Goal: Information Seeking & Learning: Learn about a topic

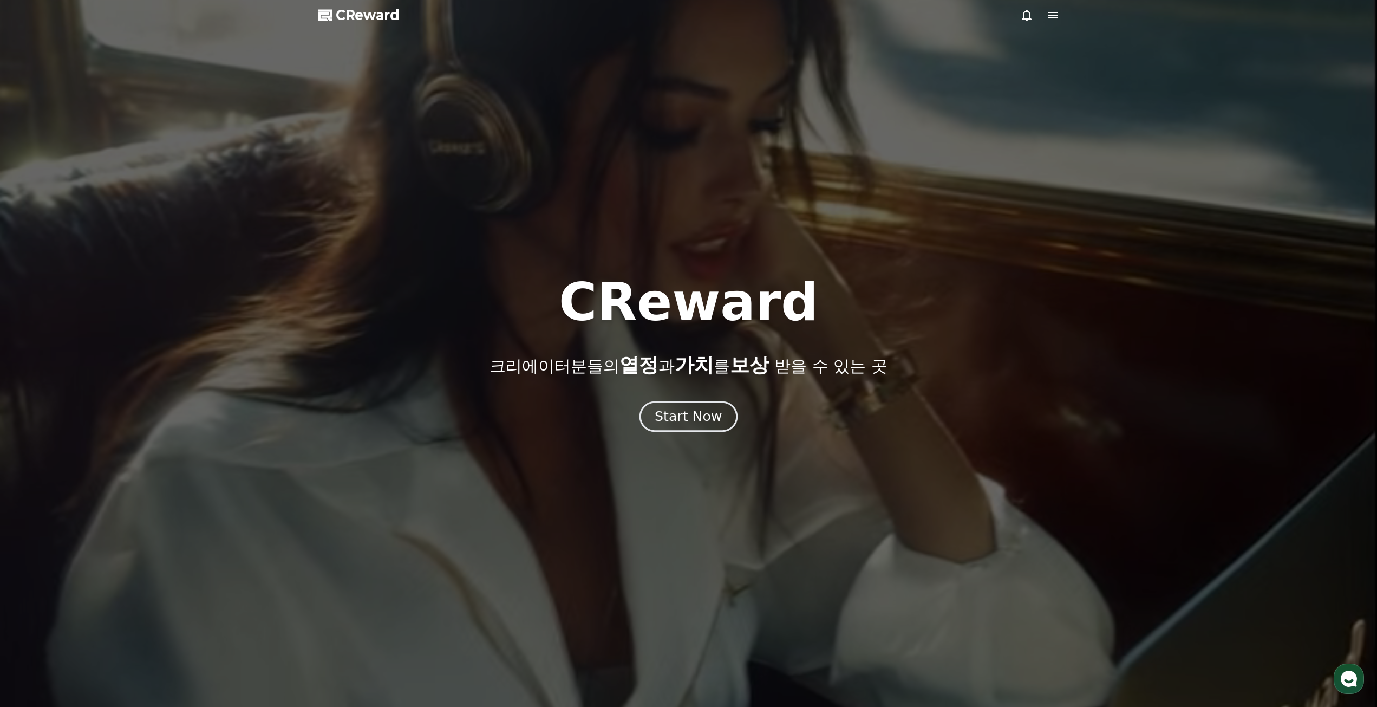
click at [695, 414] on div "Start Now" at bounding box center [688, 416] width 67 height 18
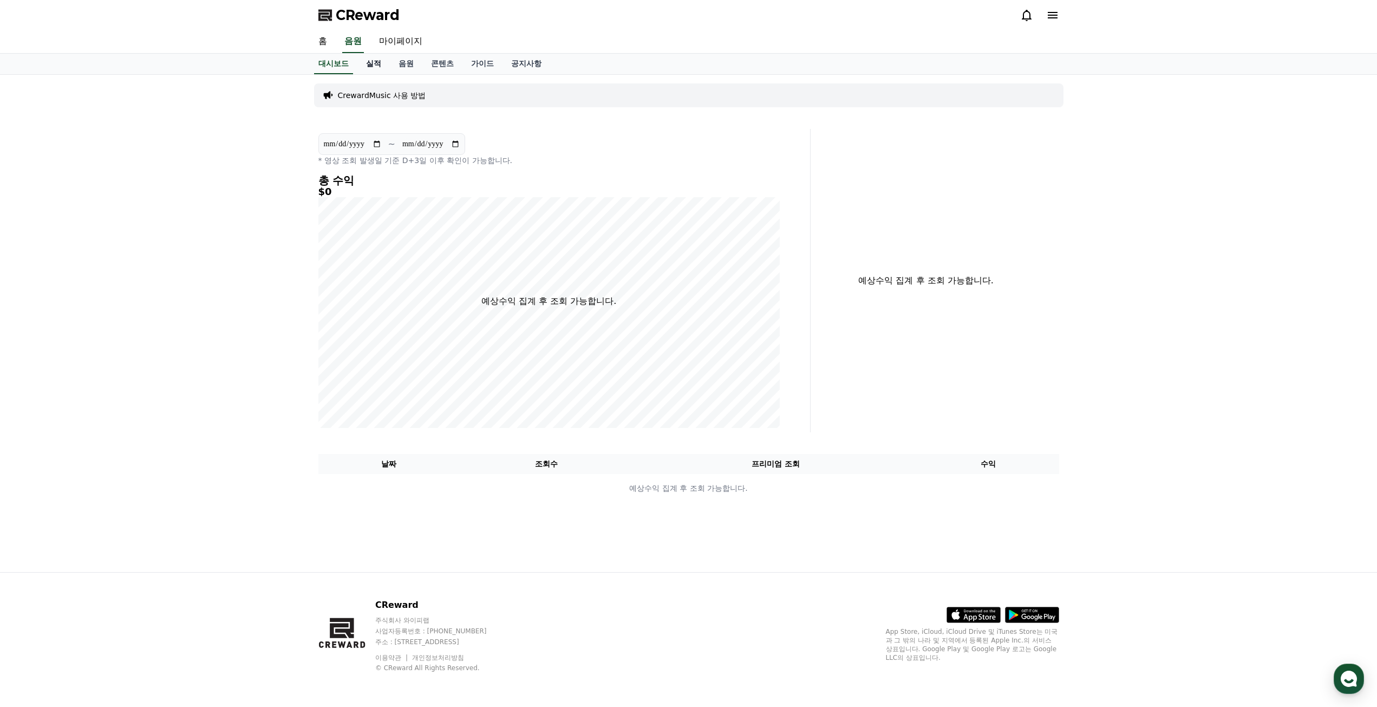
click at [369, 66] on link "실적" at bounding box center [373, 64] width 32 height 21
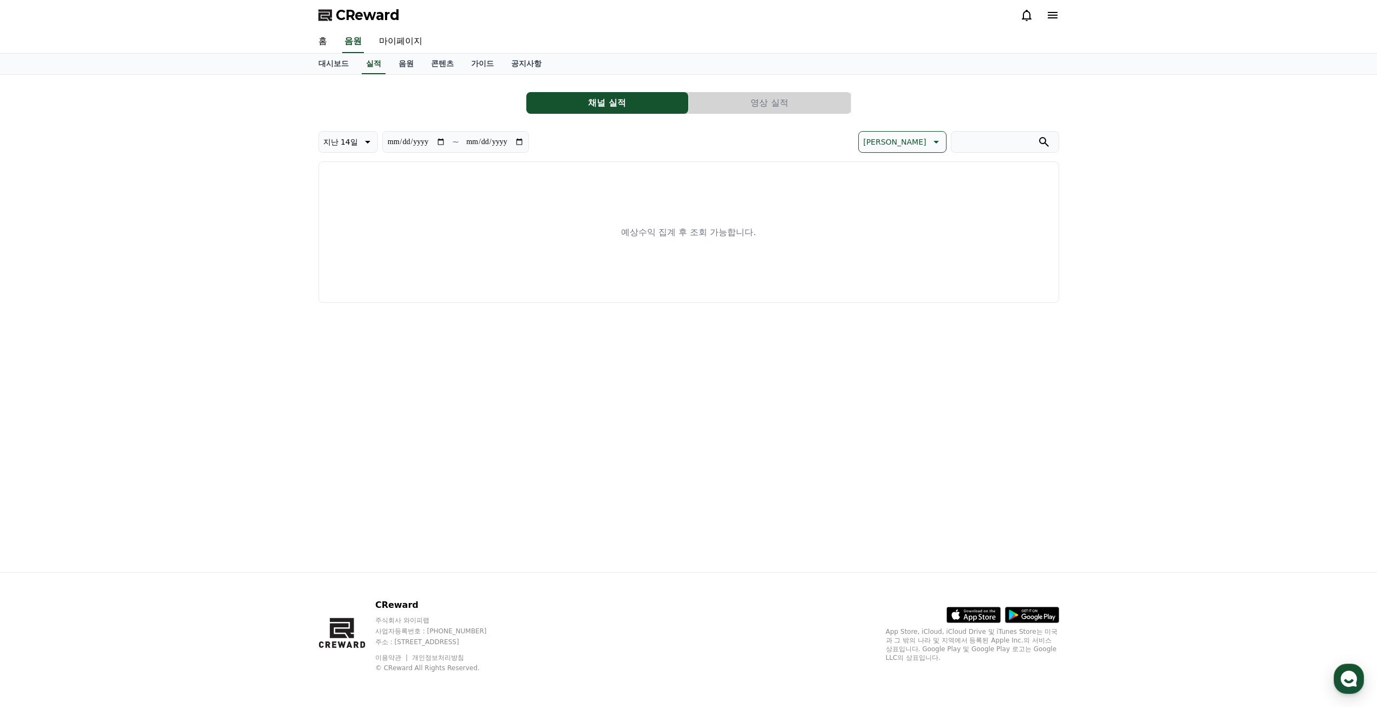
click at [421, 65] on link "음원" at bounding box center [406, 64] width 32 height 21
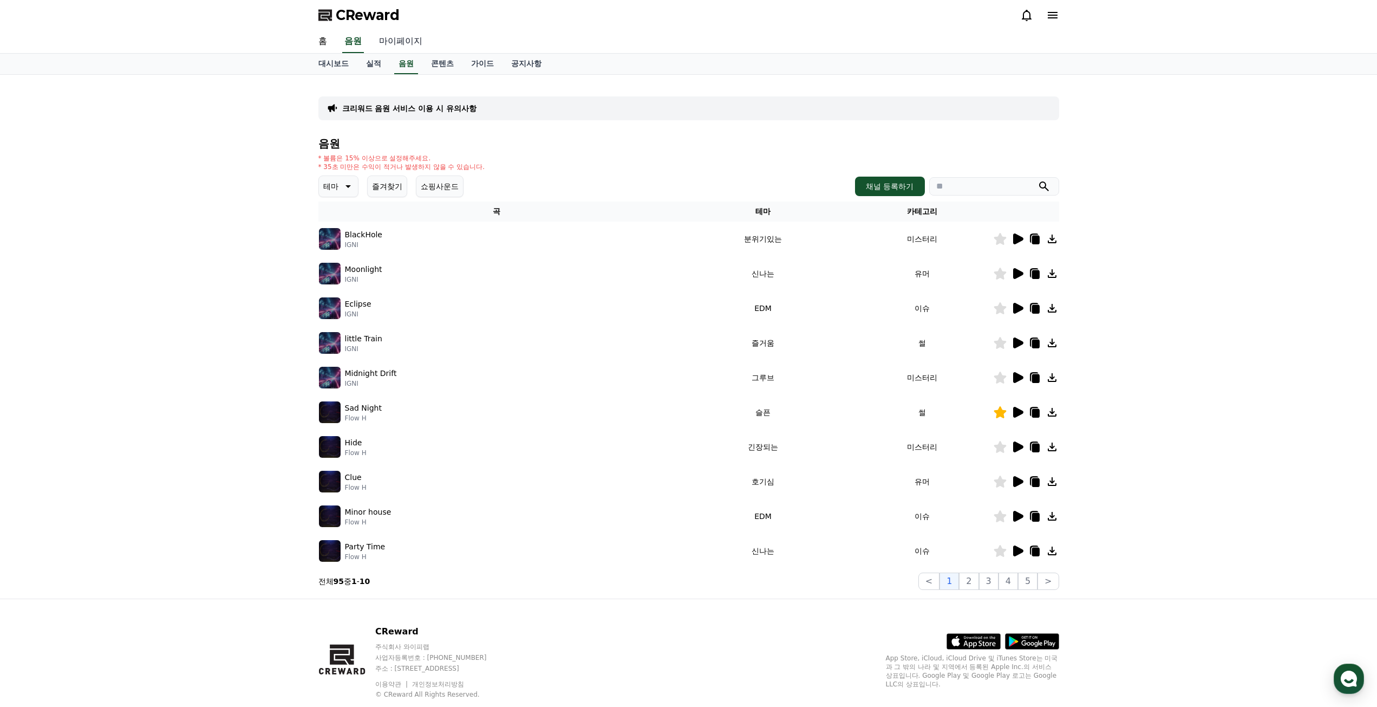
click at [397, 37] on link "마이페이지" at bounding box center [400, 41] width 61 height 23
select select "**********"
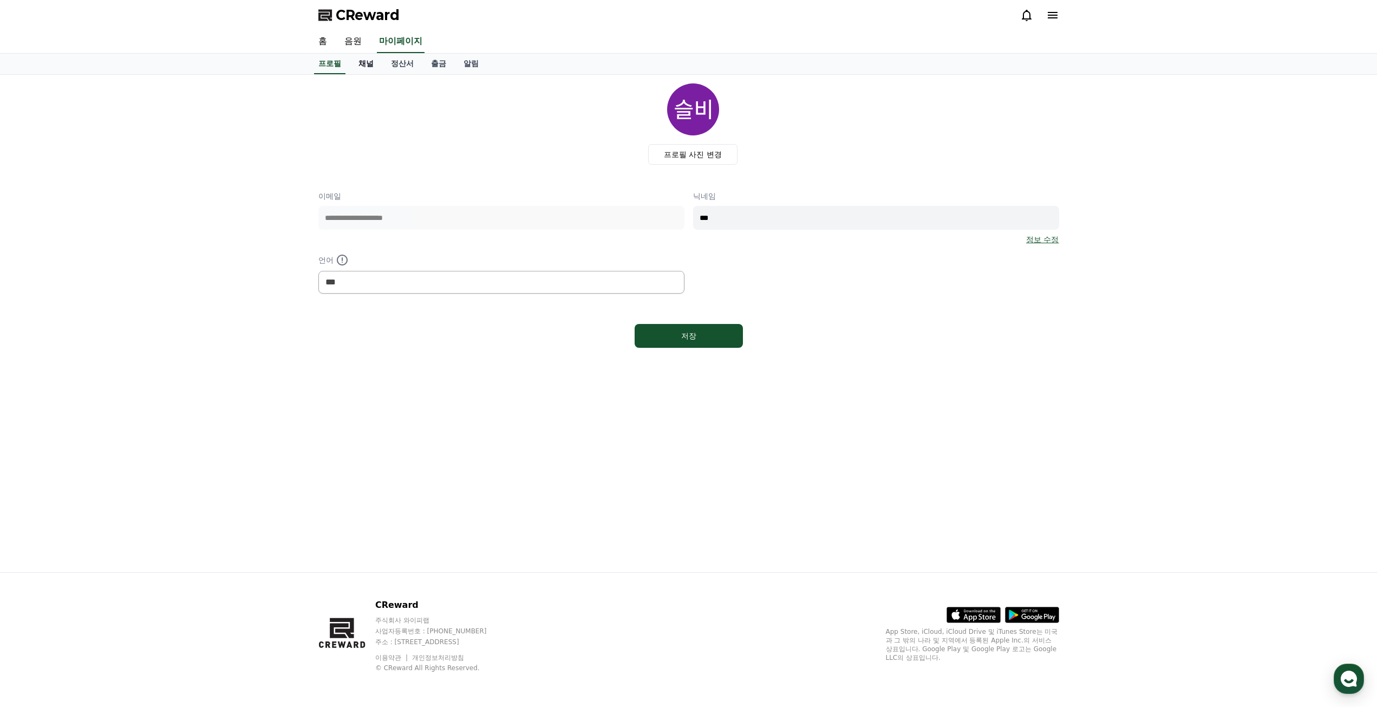
click at [370, 69] on link "채널" at bounding box center [366, 64] width 32 height 21
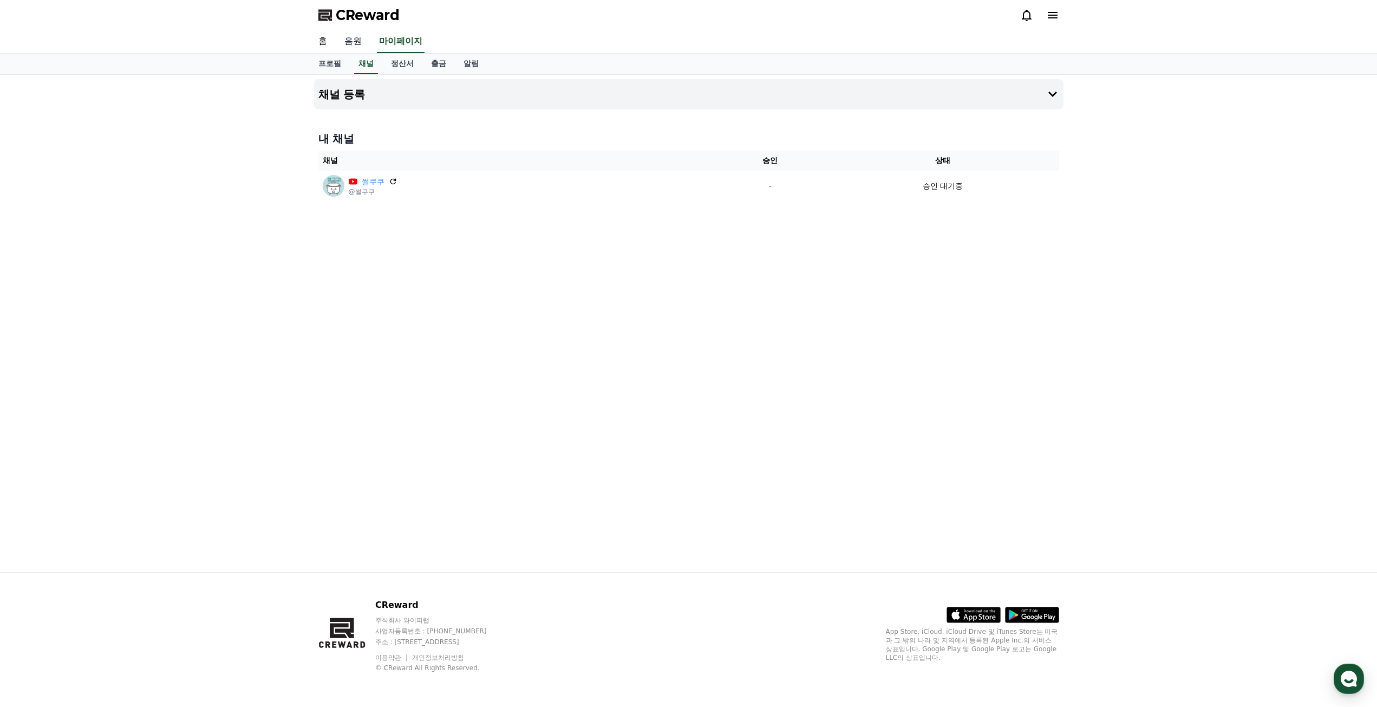
click at [366, 40] on link "음원" at bounding box center [353, 41] width 35 height 23
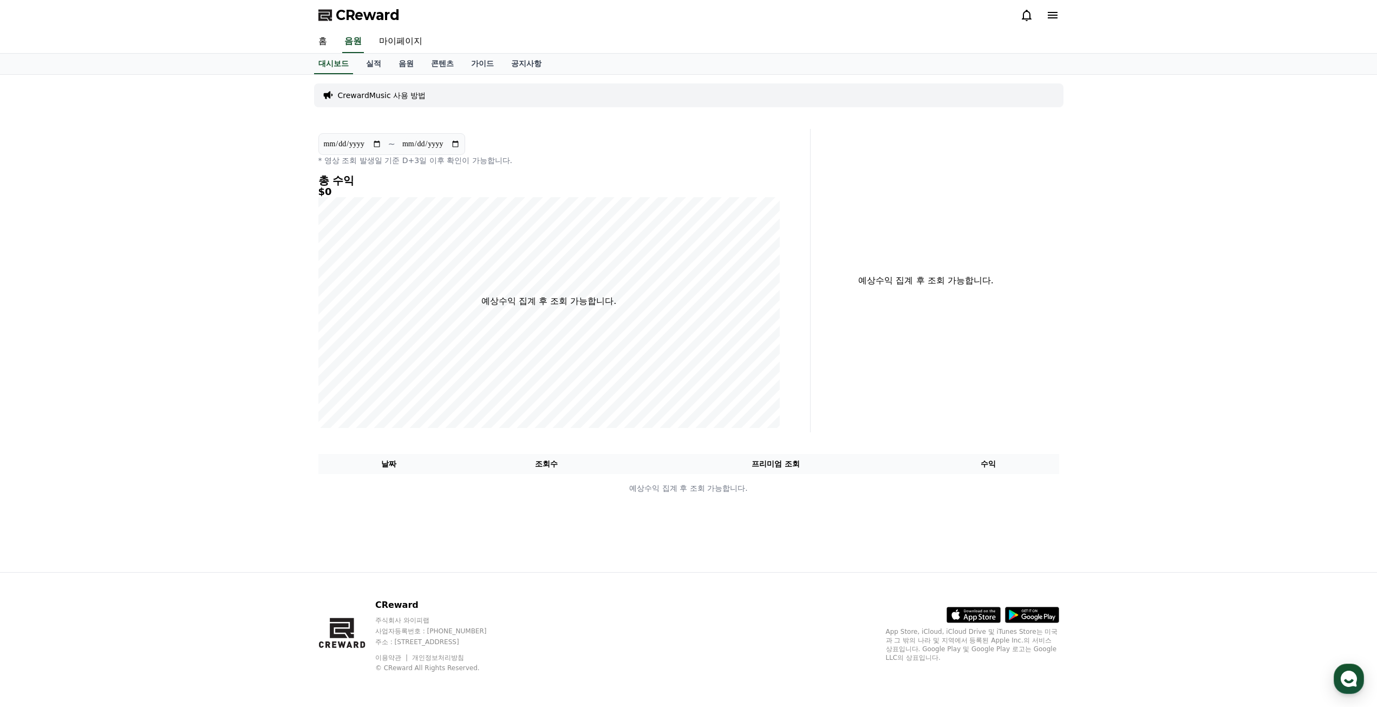
click at [338, 47] on div "홈 음원 마이페이지" at bounding box center [689, 41] width 758 height 23
click at [405, 67] on link "음원" at bounding box center [406, 64] width 32 height 21
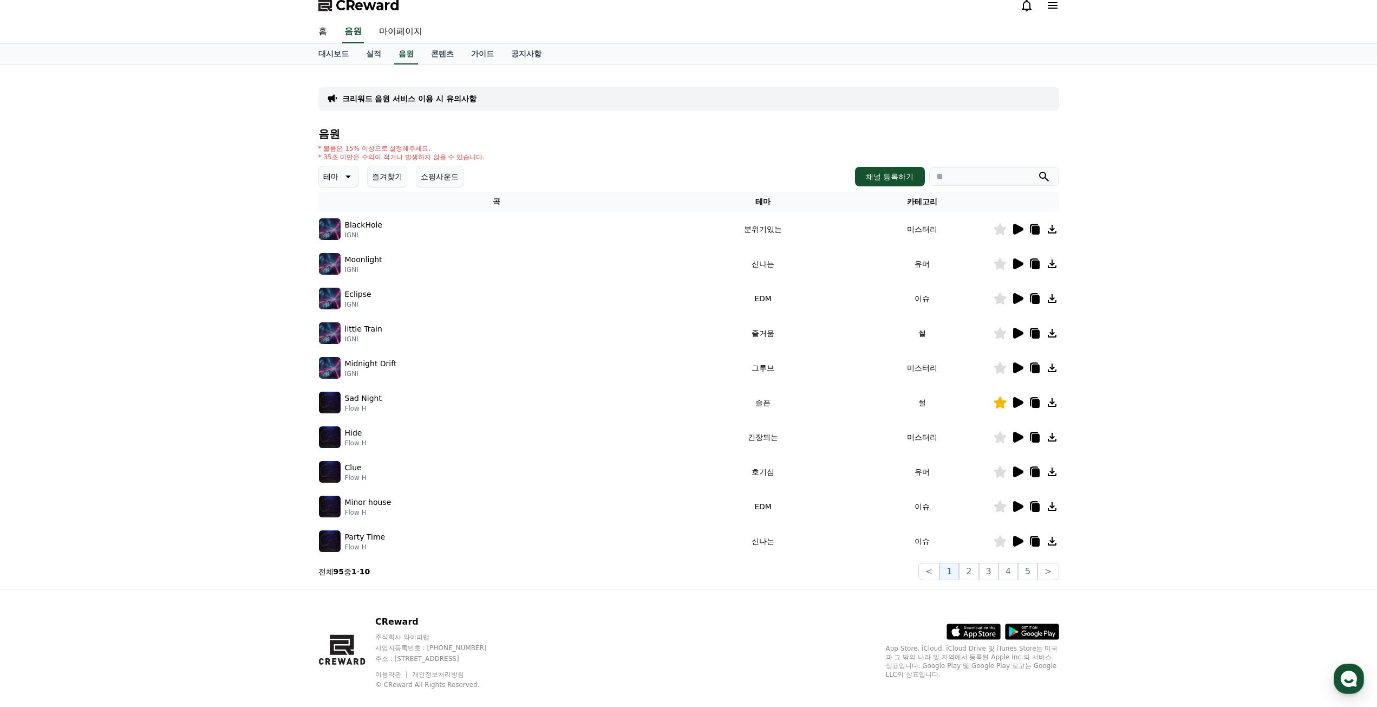
scroll to position [27, 0]
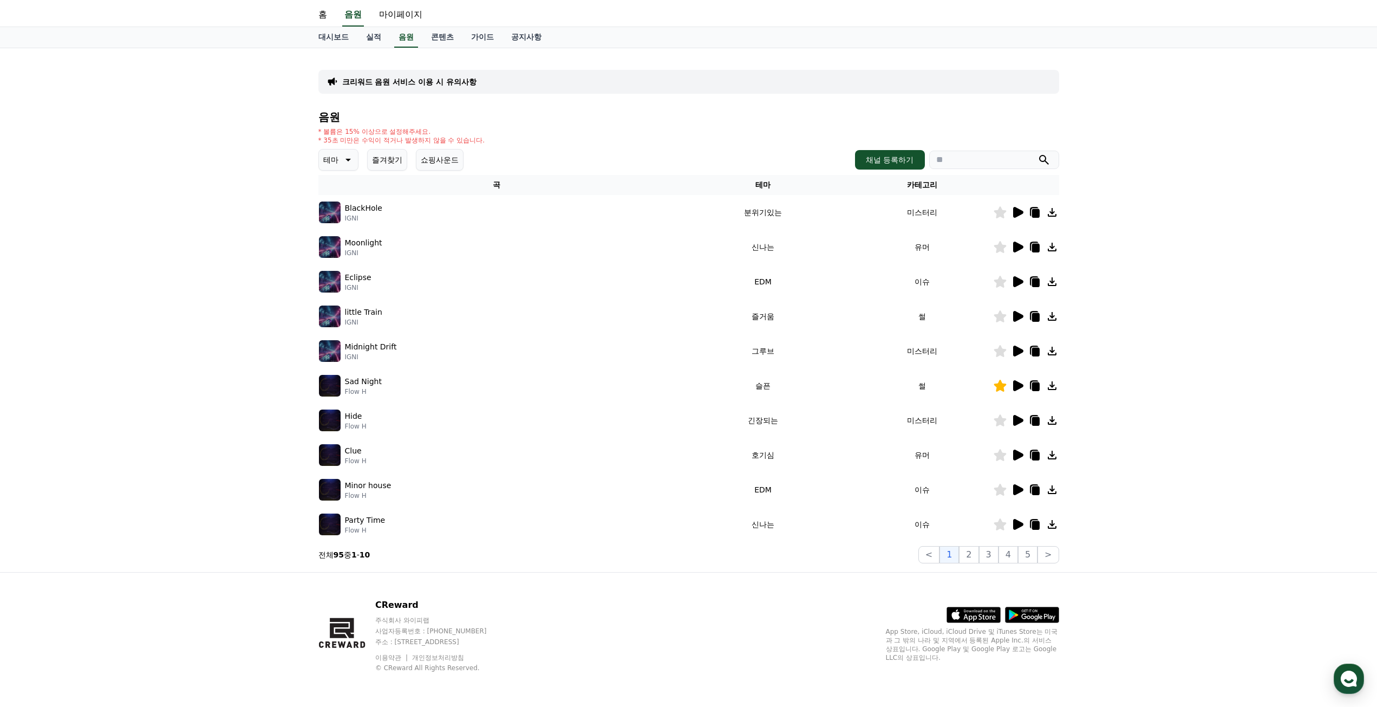
click at [1016, 382] on icon at bounding box center [1018, 385] width 10 height 11
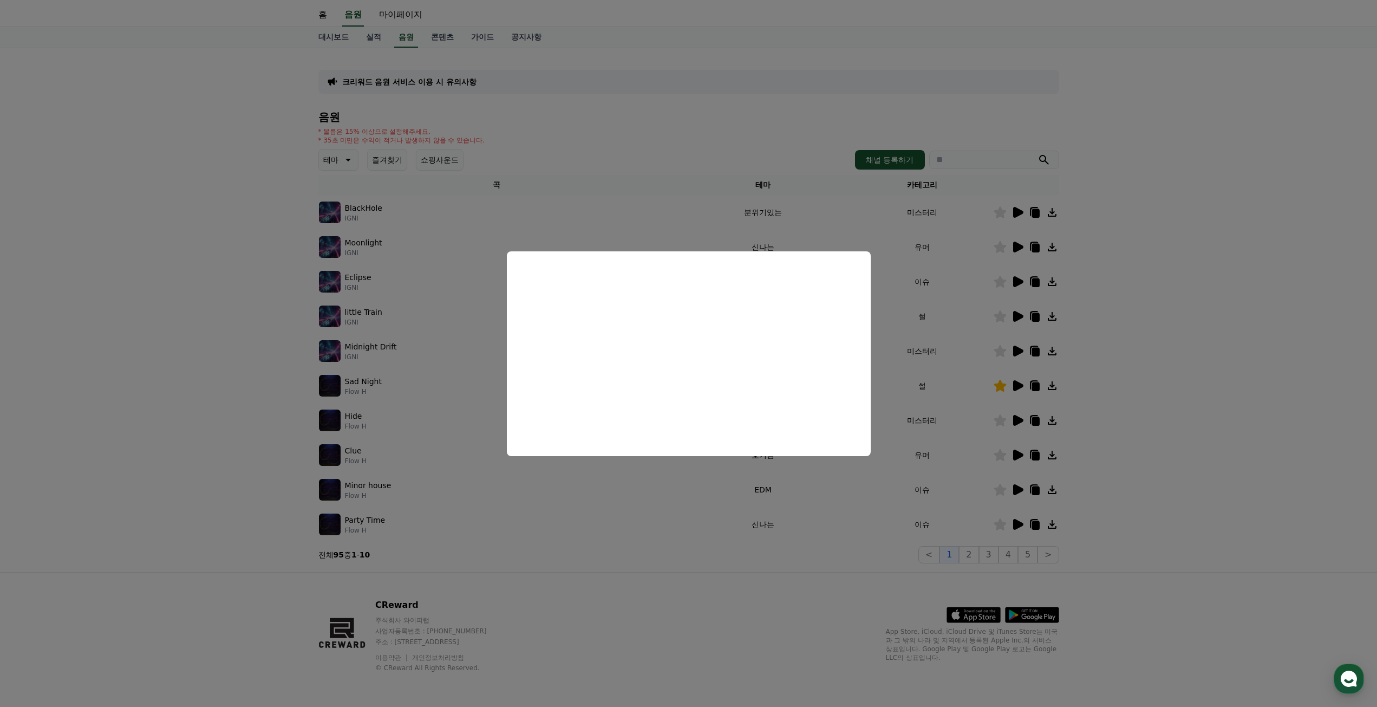
click at [1218, 396] on button "close modal" at bounding box center [688, 353] width 1377 height 707
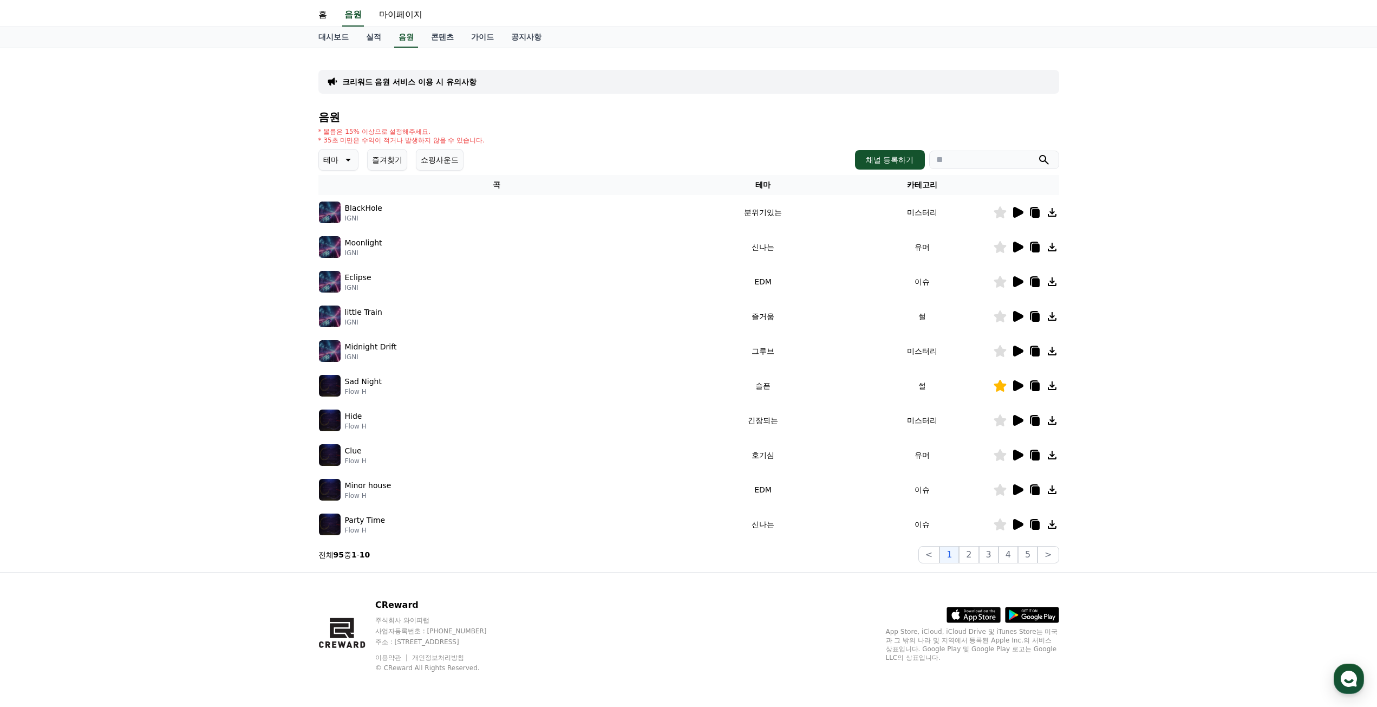
click at [1020, 493] on icon at bounding box center [1017, 489] width 13 height 13
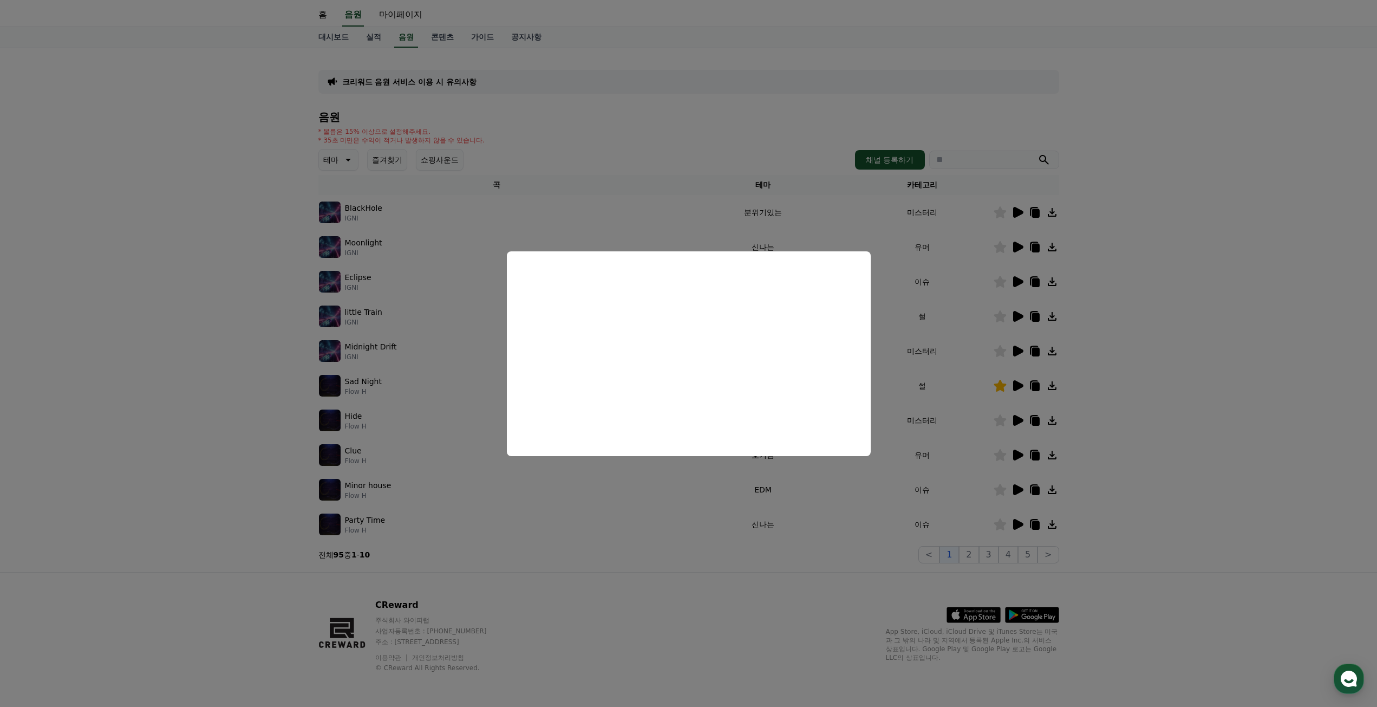
drag, startPoint x: 1064, startPoint y: 431, endPoint x: 1069, endPoint y: 425, distance: 8.1
click at [1068, 425] on button "close modal" at bounding box center [688, 353] width 1377 height 707
click at [1228, 405] on div "크리워드 음원 서비스 이용 시 유의사항 음원 * 볼륨은 15% 이상으로 설정해주세요. * 35초 미만은 수익이 적거나 발생하지 않을 수 있습니…" at bounding box center [688, 310] width 1377 height 524
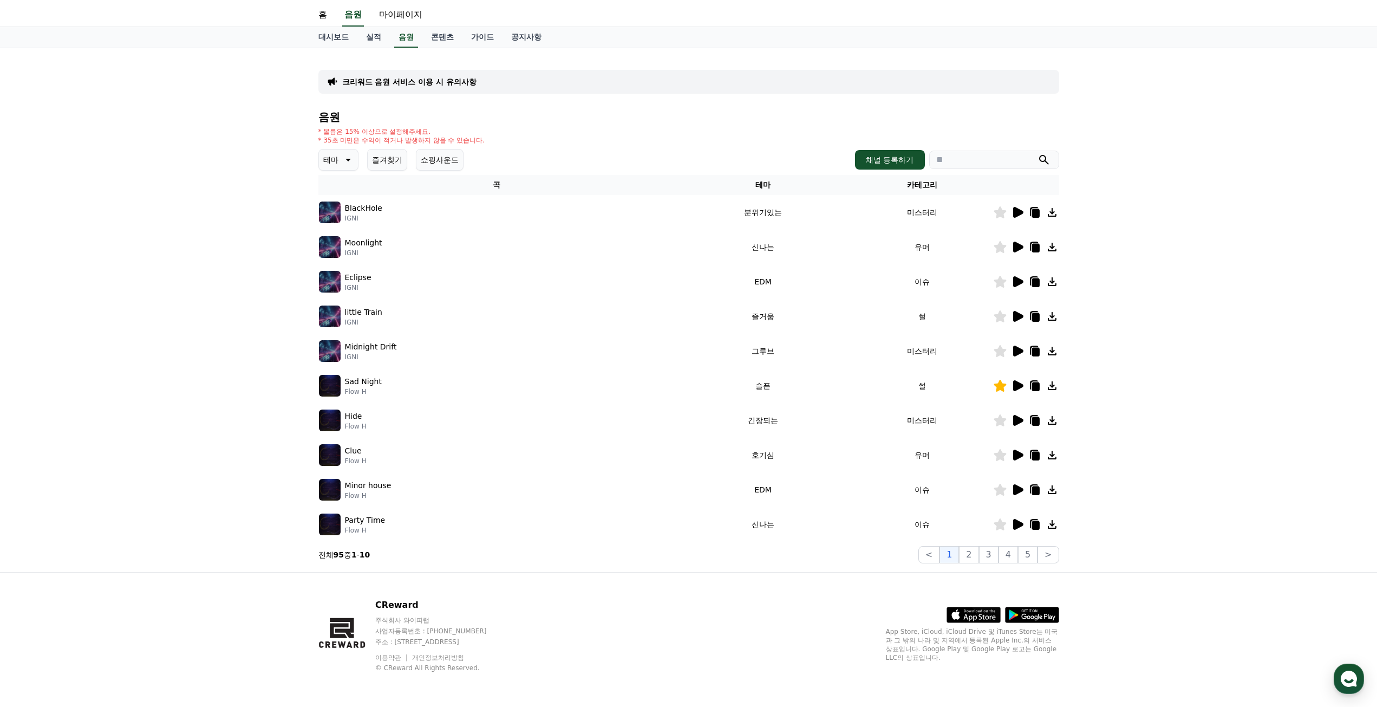
click at [1016, 214] on icon at bounding box center [1018, 212] width 10 height 11
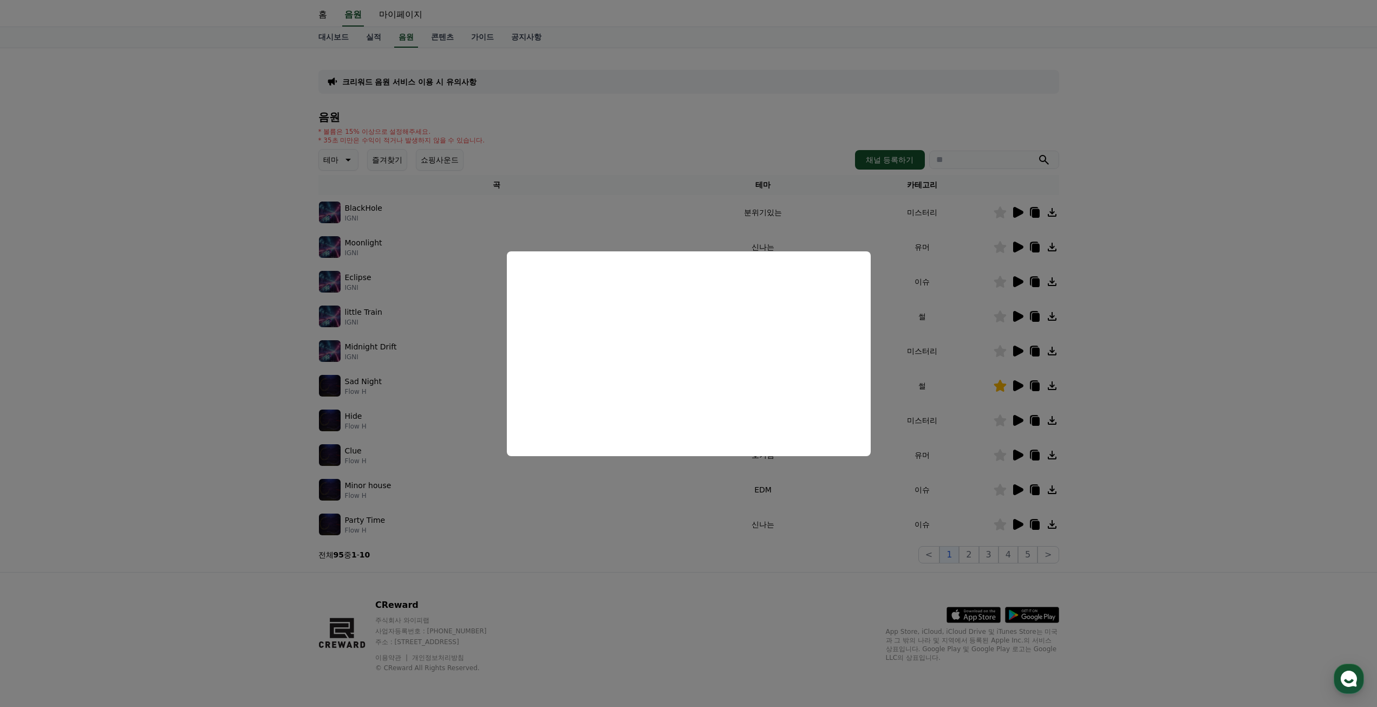
click at [1020, 249] on button "close modal" at bounding box center [688, 353] width 1377 height 707
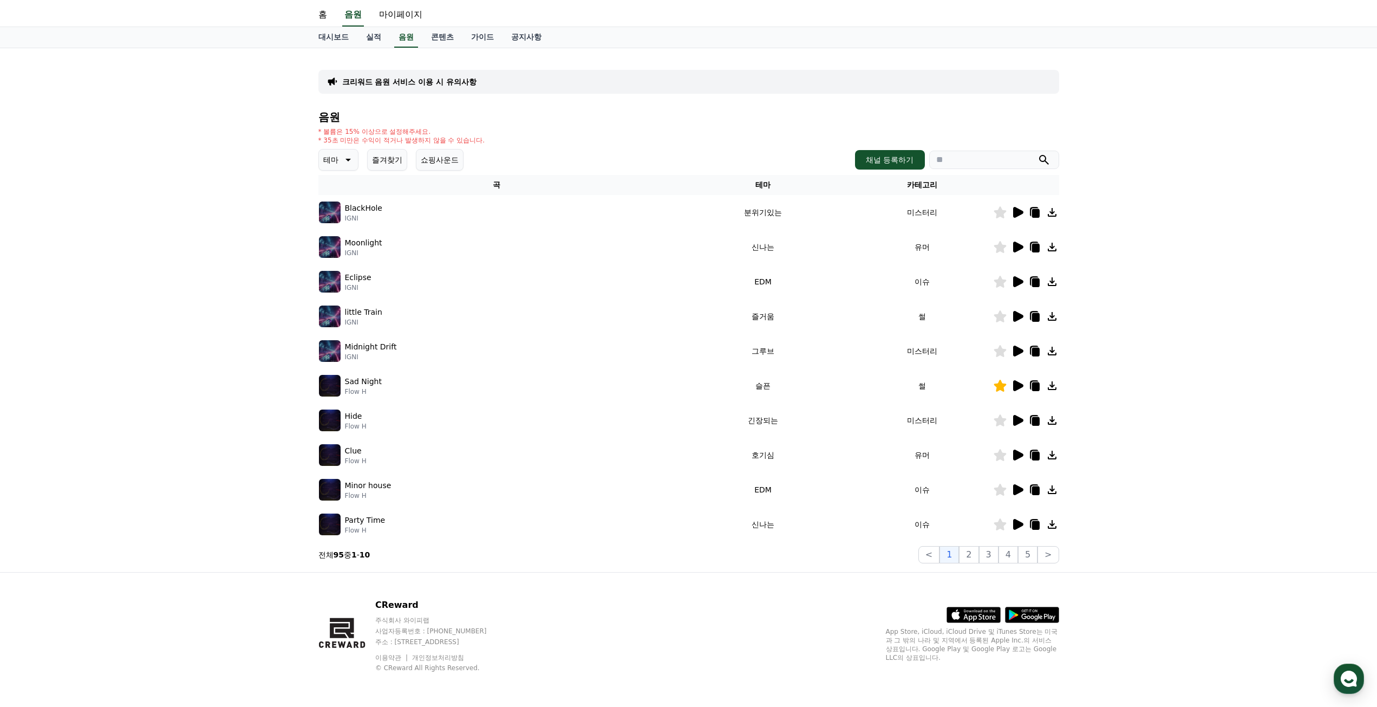
click at [1020, 248] on icon at bounding box center [1018, 247] width 10 height 11
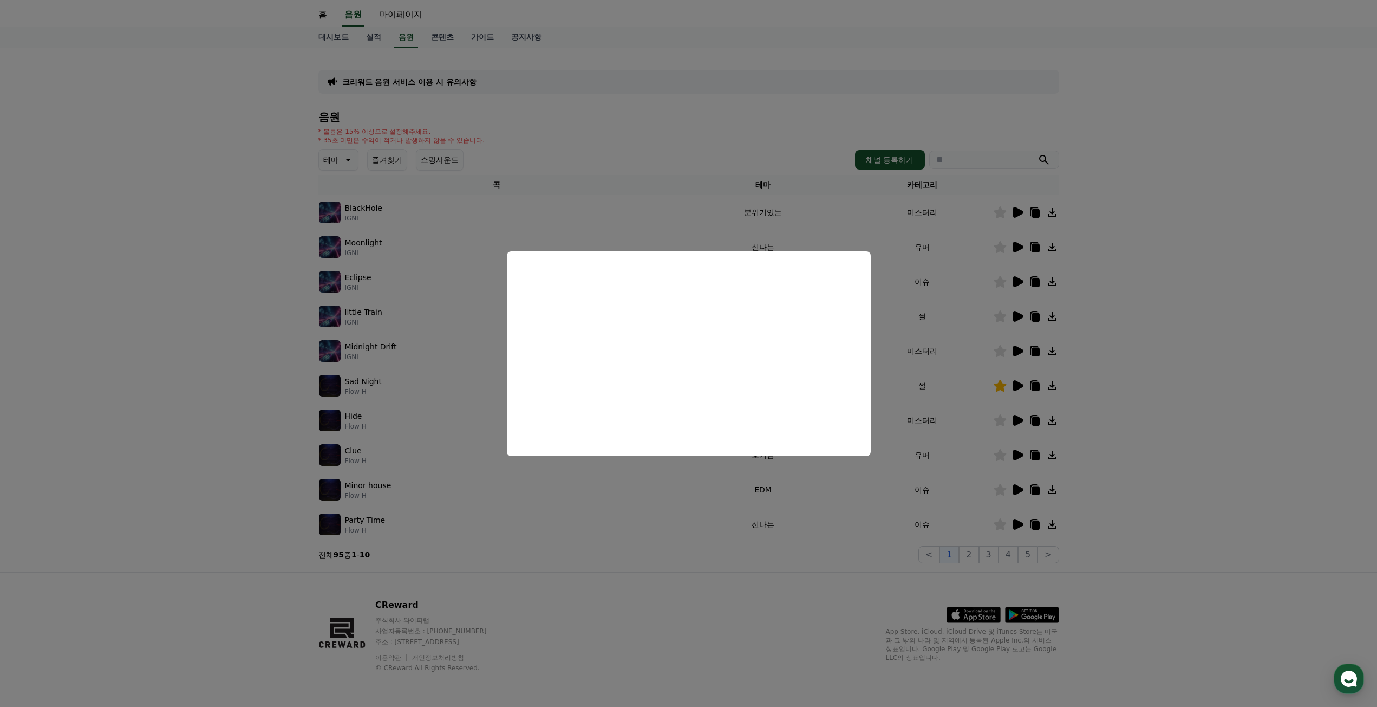
click at [1278, 291] on button "close modal" at bounding box center [688, 353] width 1377 height 707
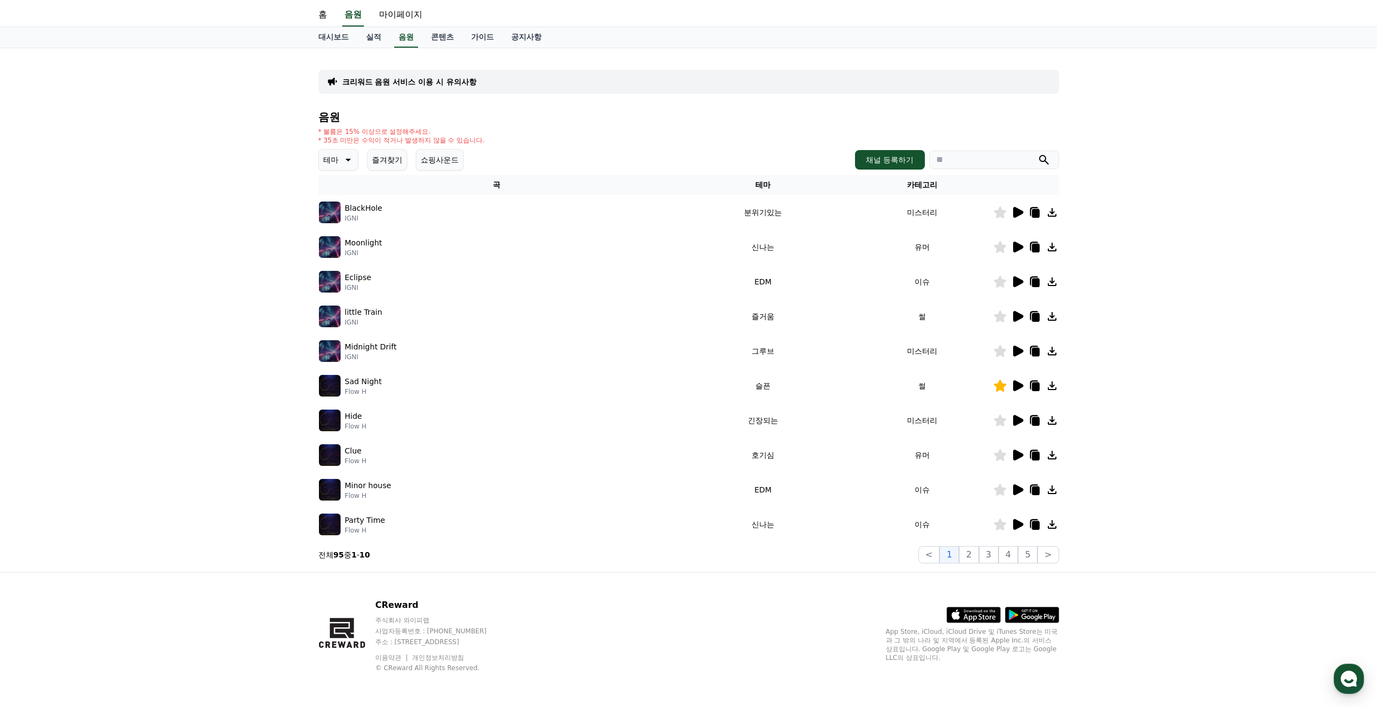
click at [997, 283] on icon at bounding box center [1000, 282] width 12 height 12
drag, startPoint x: 1001, startPoint y: 283, endPoint x: 1011, endPoint y: 285, distance: 10.1
click at [1003, 283] on icon at bounding box center [1000, 282] width 12 height 12
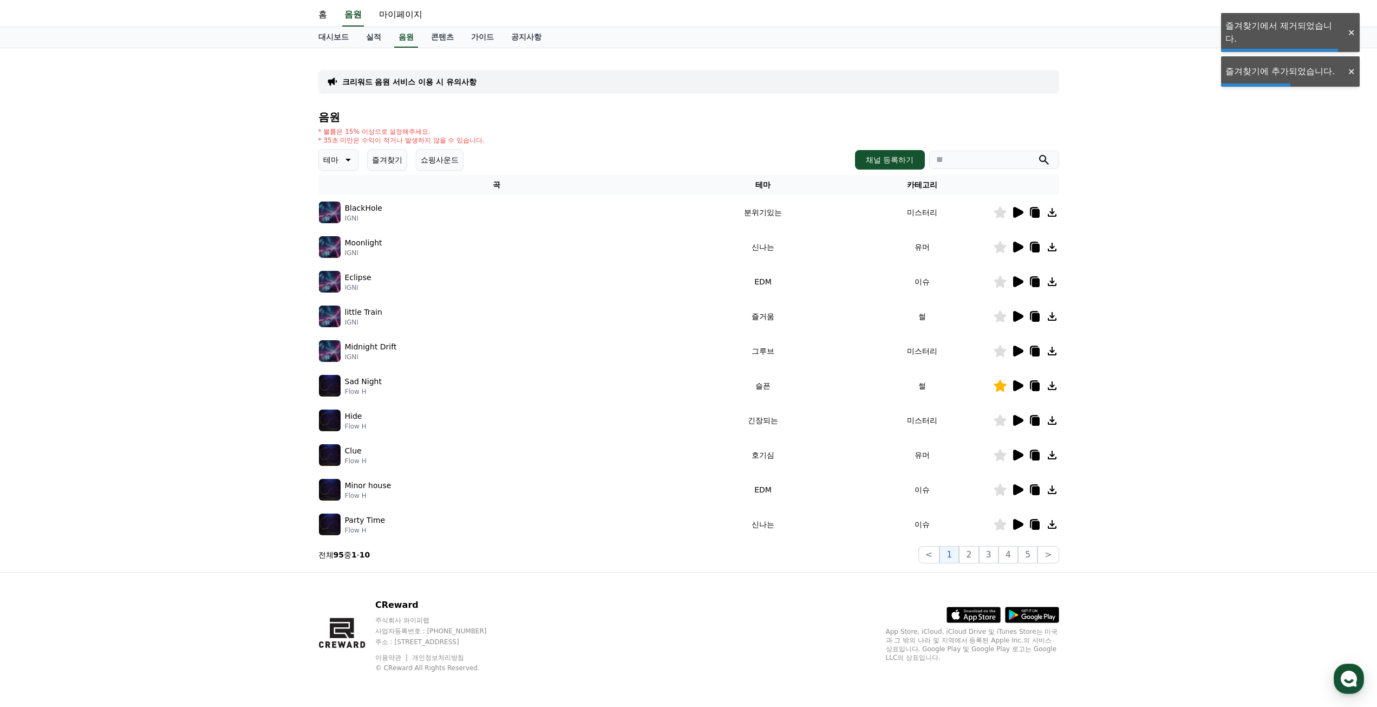
click at [1016, 285] on icon at bounding box center [1018, 281] width 10 height 11
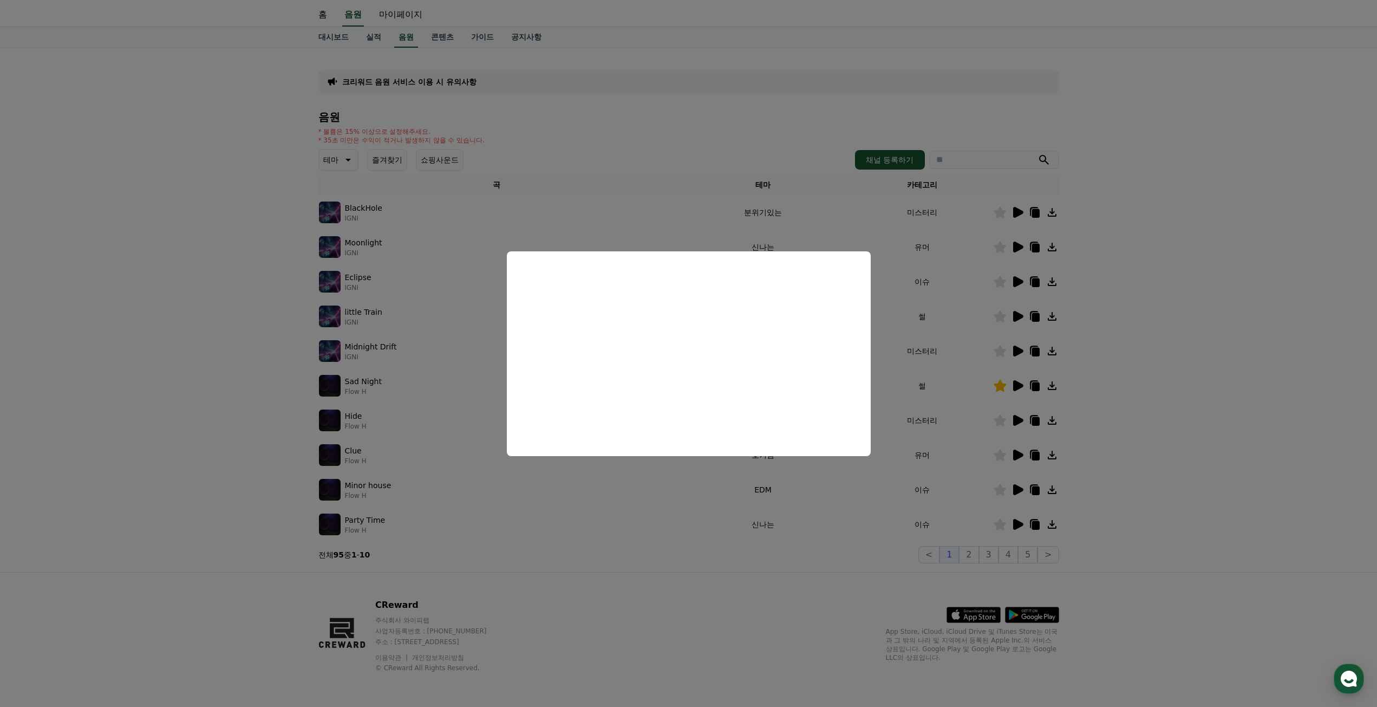
click at [1212, 328] on button "close modal" at bounding box center [688, 353] width 1377 height 707
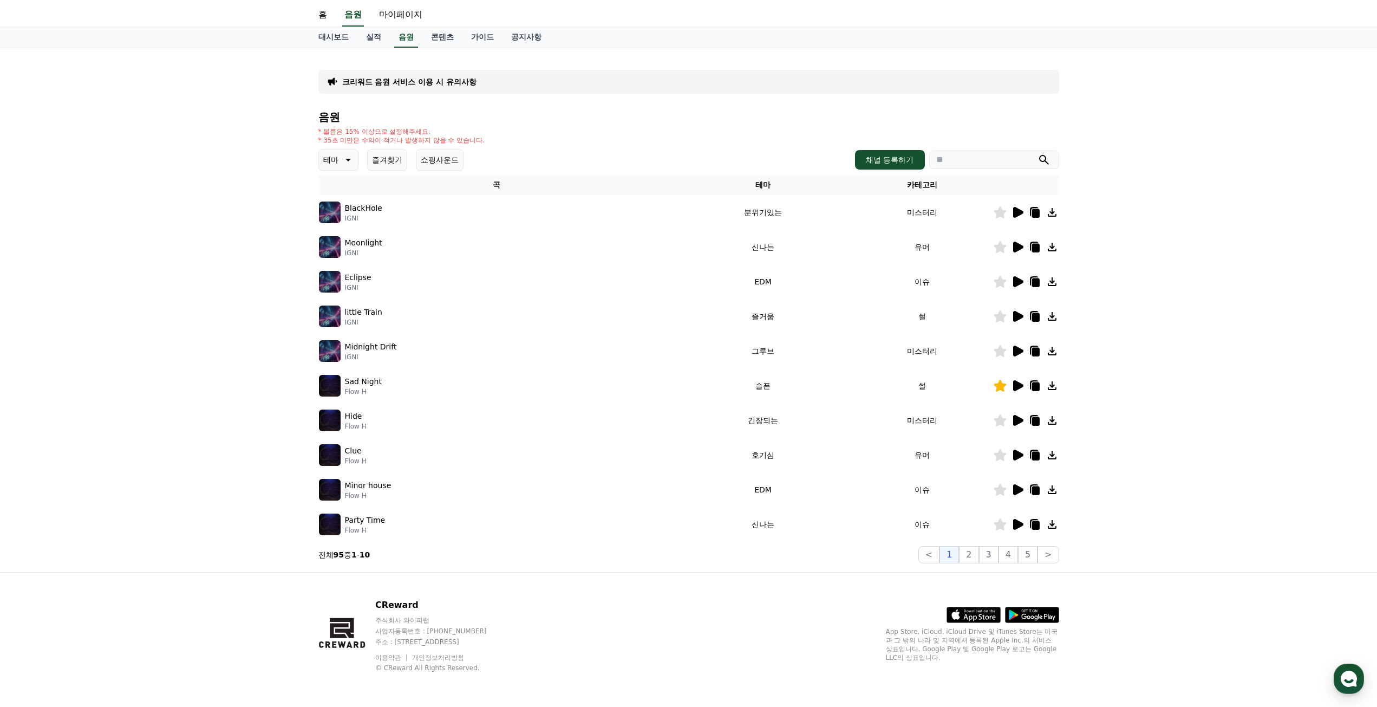
click at [1002, 282] on icon at bounding box center [1000, 282] width 12 height 12
click at [1019, 456] on icon at bounding box center [1018, 454] width 10 height 11
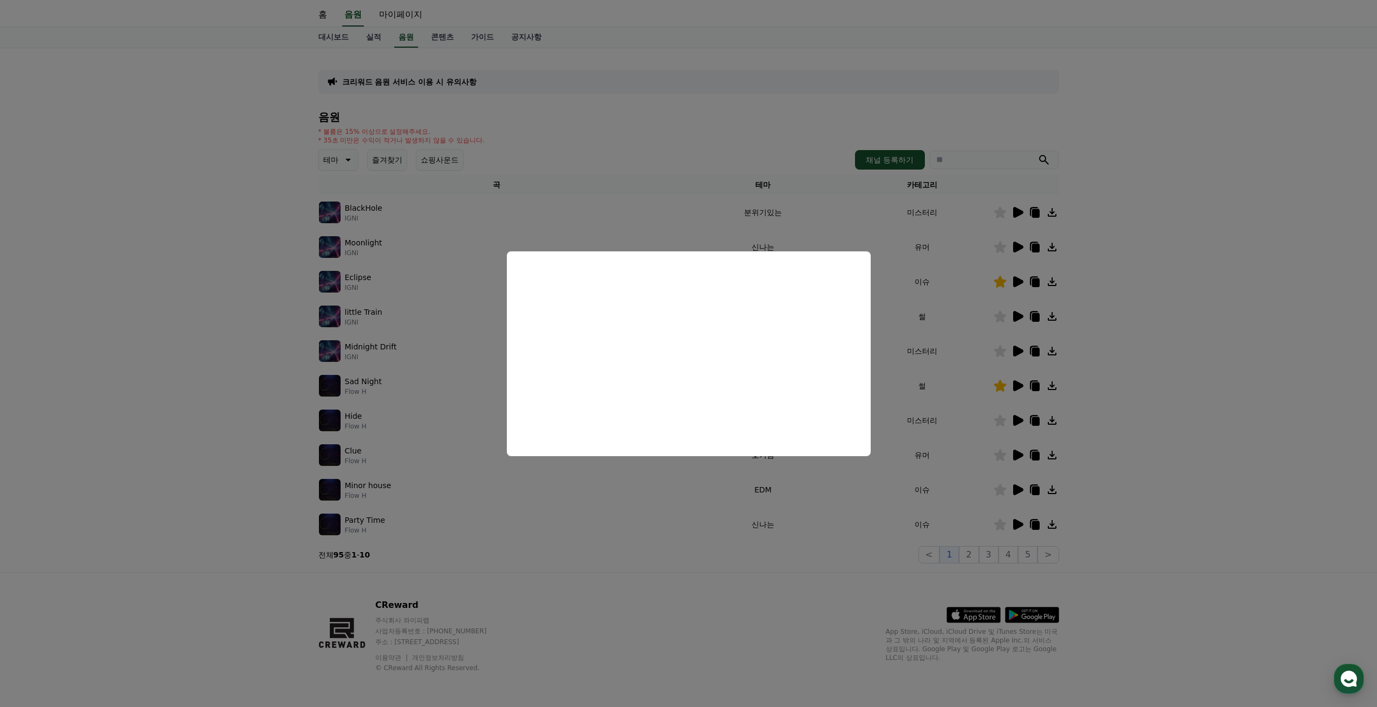
click at [1018, 524] on button "close modal" at bounding box center [688, 353] width 1377 height 707
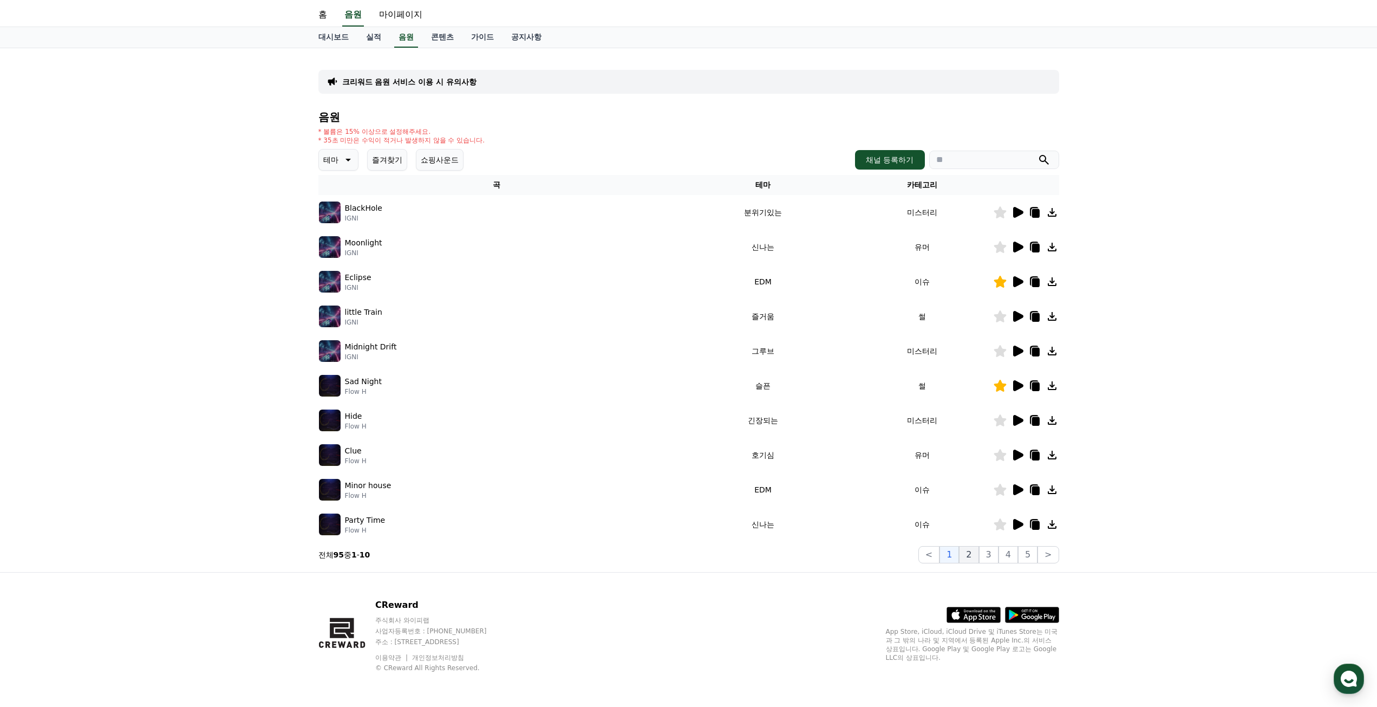
click at [974, 553] on button "2" at bounding box center [968, 554] width 19 height 17
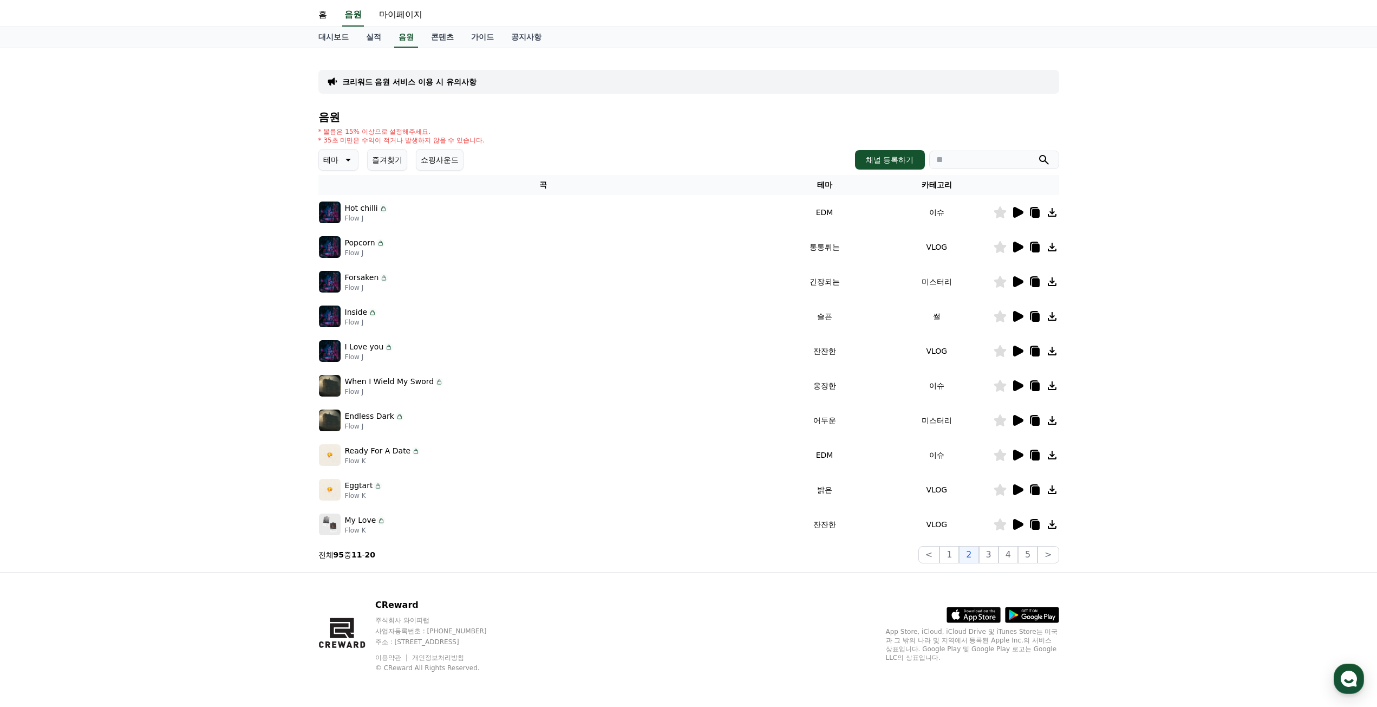
click at [1015, 212] on icon at bounding box center [1018, 212] width 10 height 11
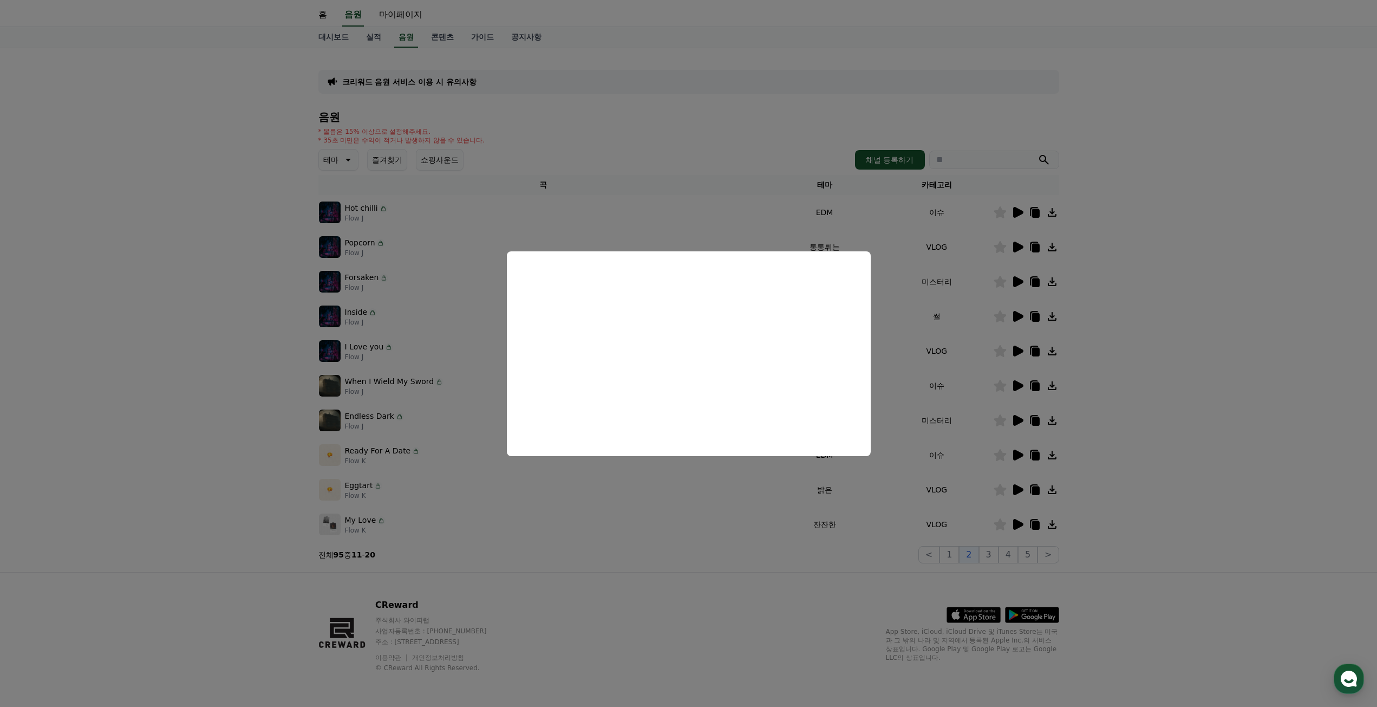
click at [1017, 319] on button "close modal" at bounding box center [688, 353] width 1377 height 707
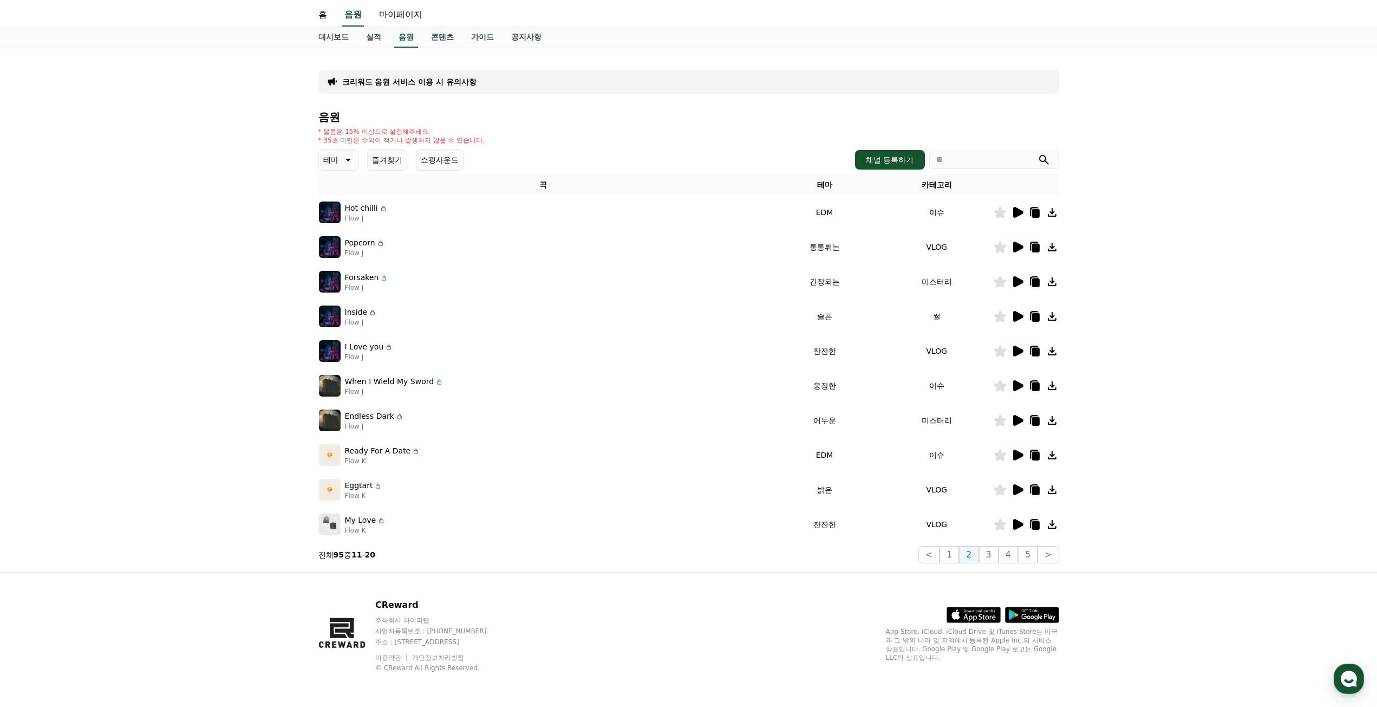
click at [1021, 318] on icon at bounding box center [1017, 316] width 13 height 13
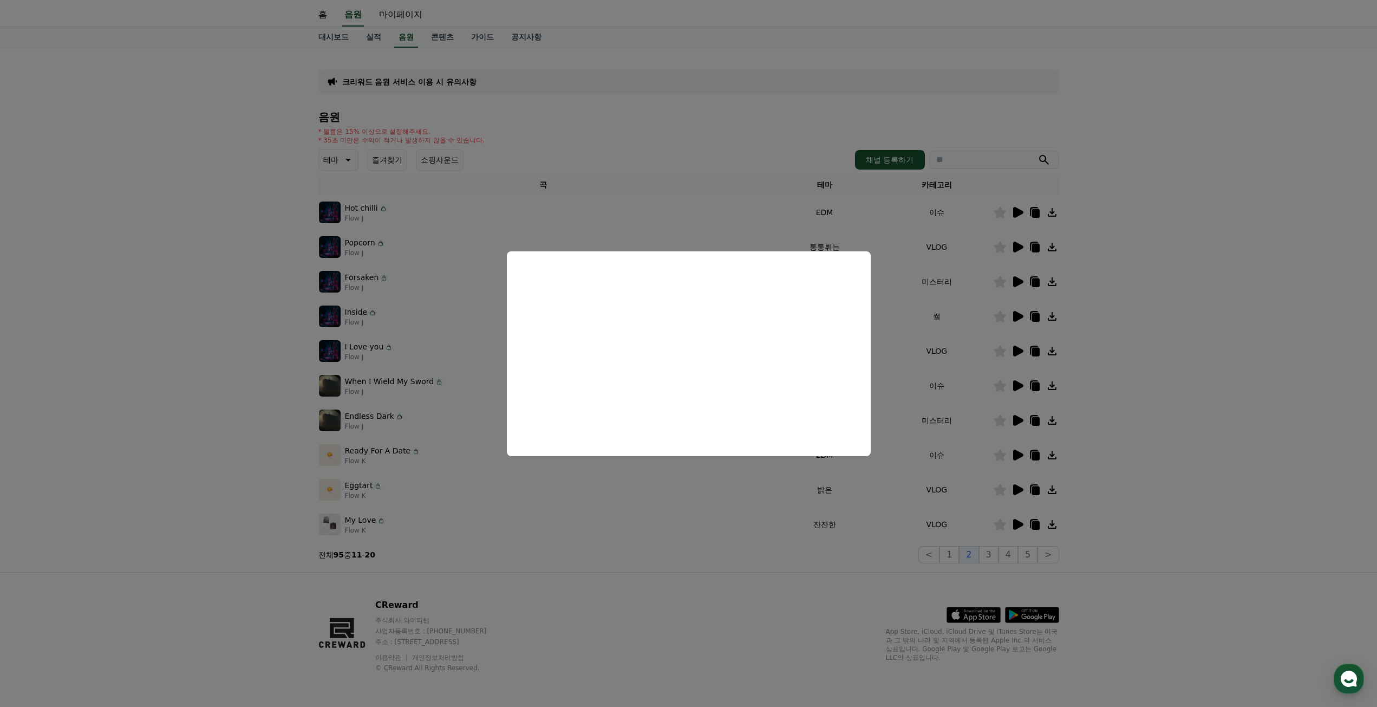
click at [1164, 314] on button "close modal" at bounding box center [688, 353] width 1377 height 707
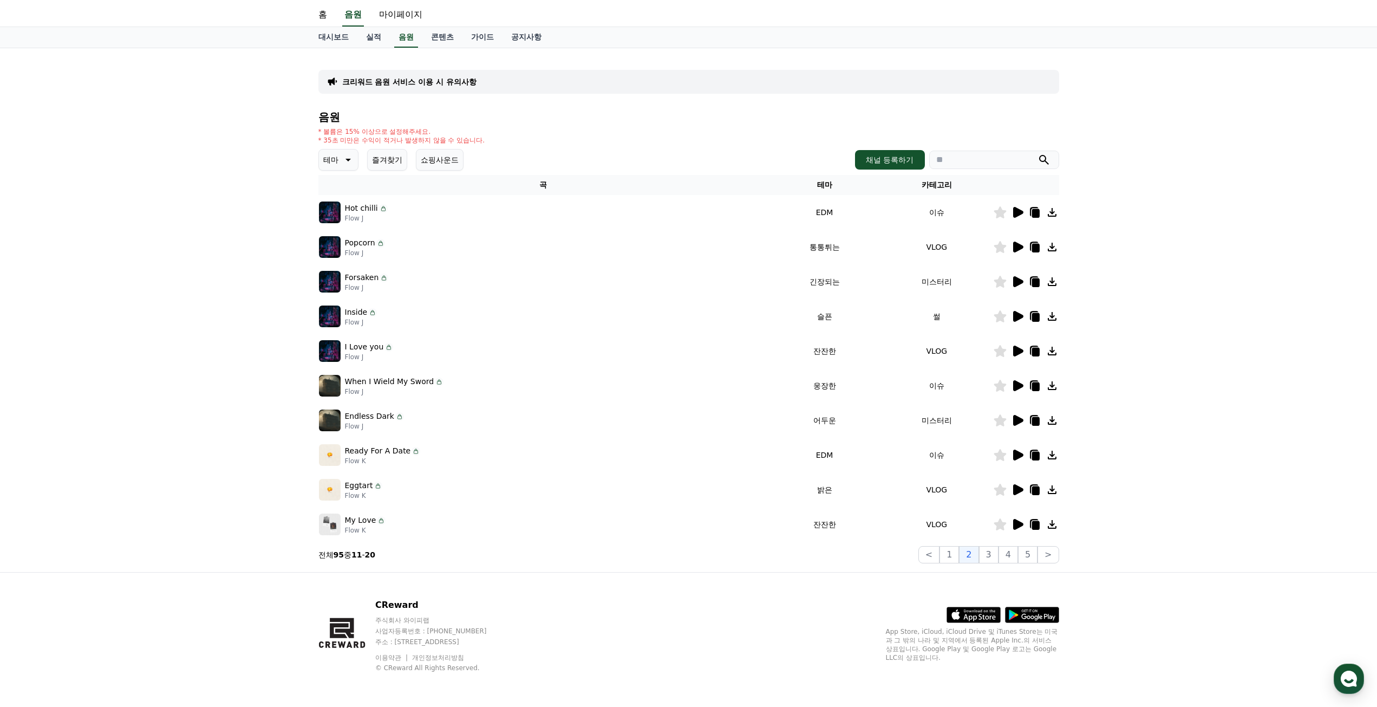
click at [1017, 285] on icon at bounding box center [1018, 281] width 10 height 11
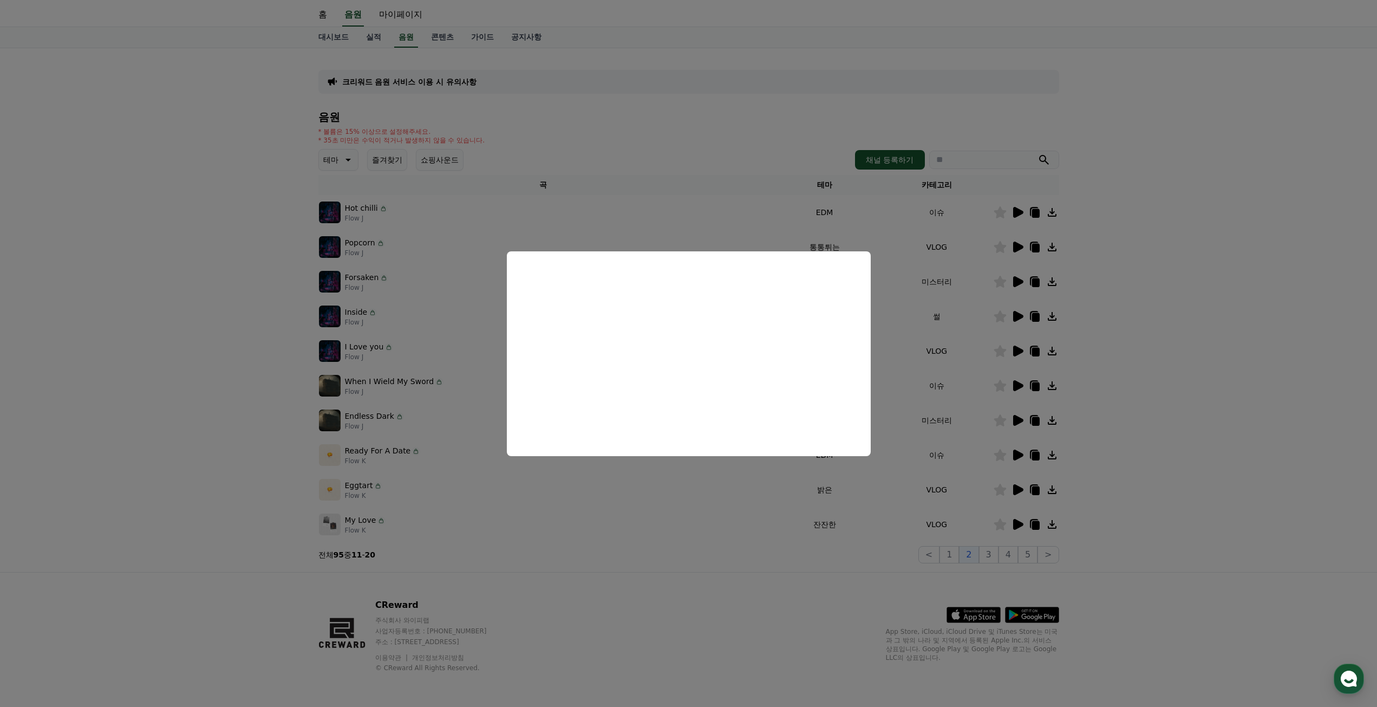
click at [1113, 370] on button "close modal" at bounding box center [688, 353] width 1377 height 707
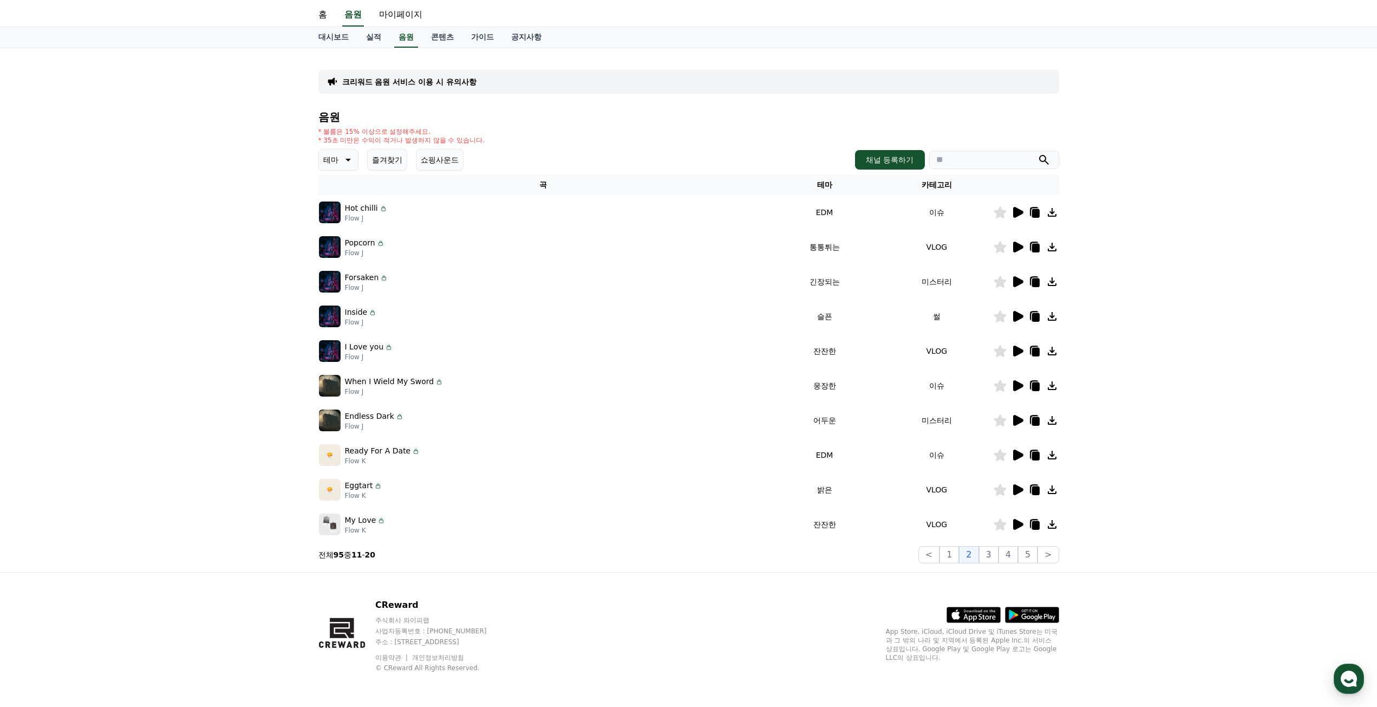
click at [1017, 451] on icon at bounding box center [1018, 454] width 10 height 11
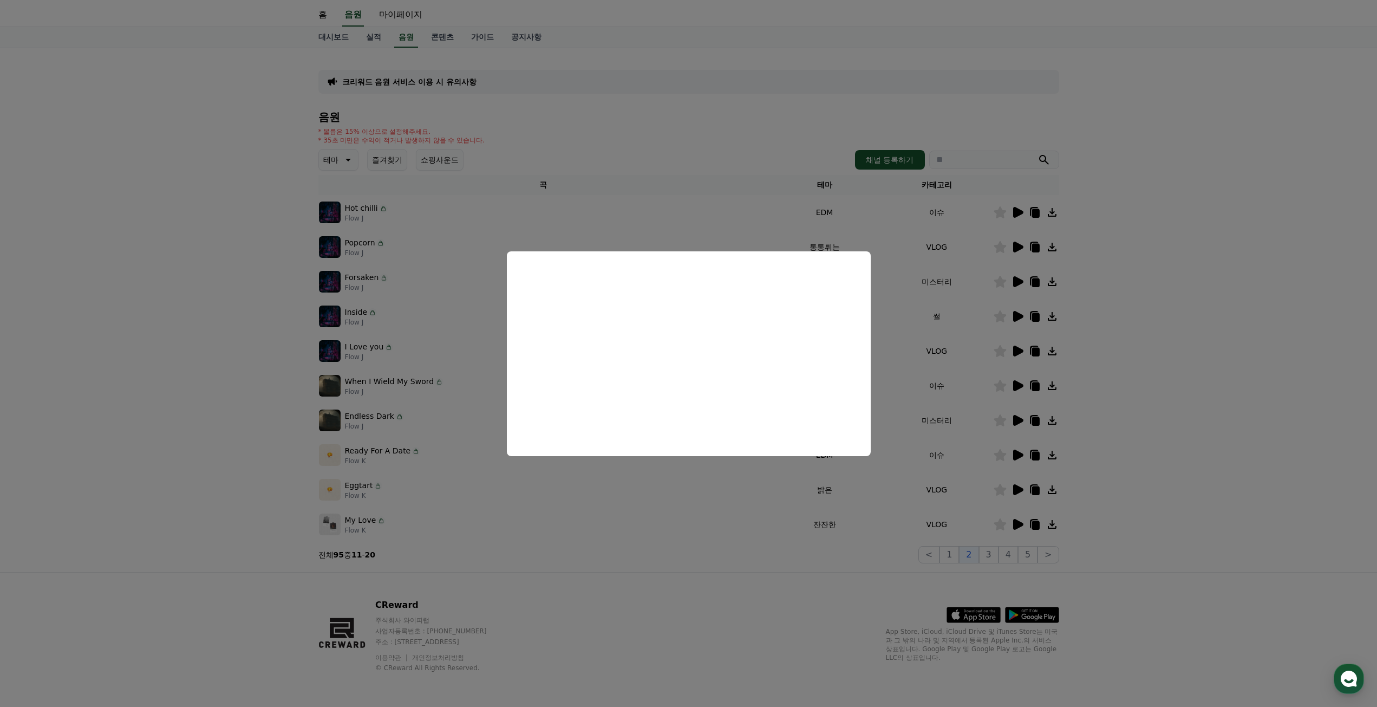
click at [1213, 446] on button "close modal" at bounding box center [688, 353] width 1377 height 707
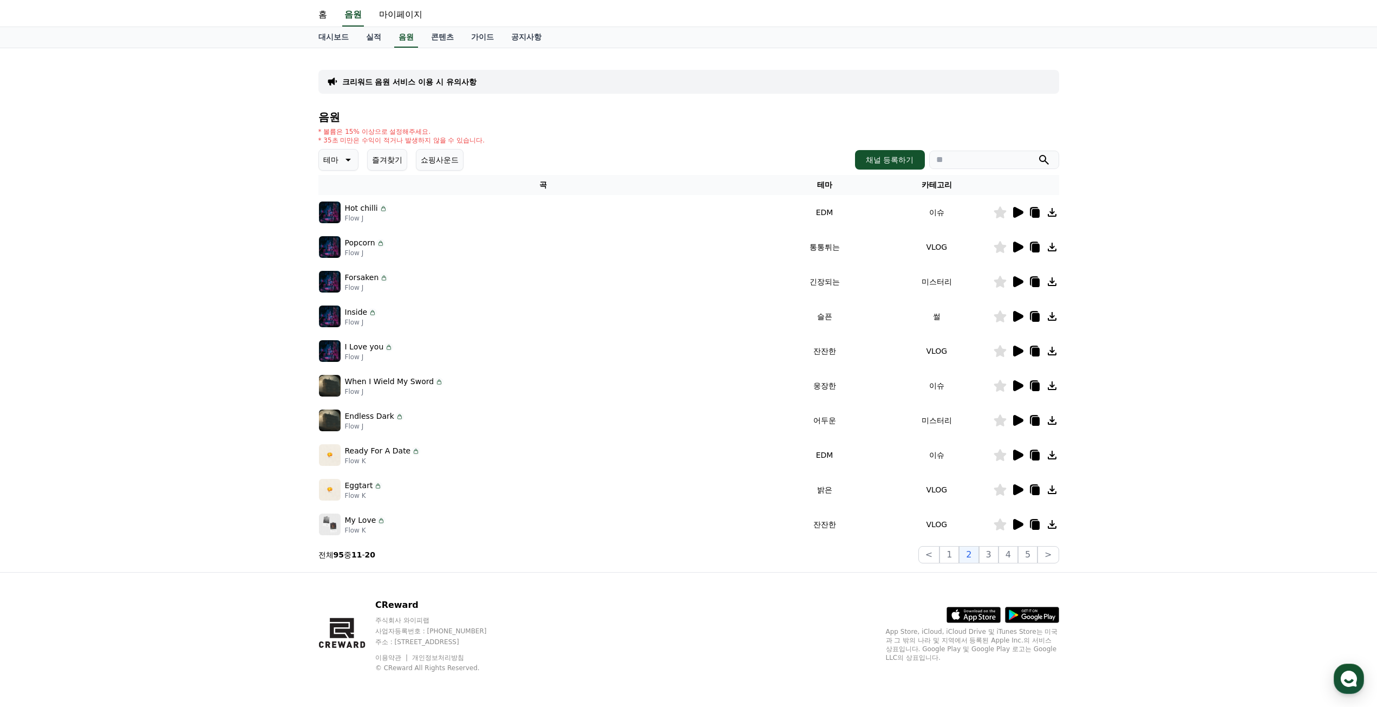
click at [1203, 452] on div "크리워드 음원 서비스 이용 시 유의사항 음원 * 볼륨은 15% 이상으로 설정해주세요. * 35초 미만은 수익이 적거나 발생하지 않을 수 있습니…" at bounding box center [688, 310] width 1377 height 524
click at [1017, 526] on icon at bounding box center [1018, 524] width 10 height 11
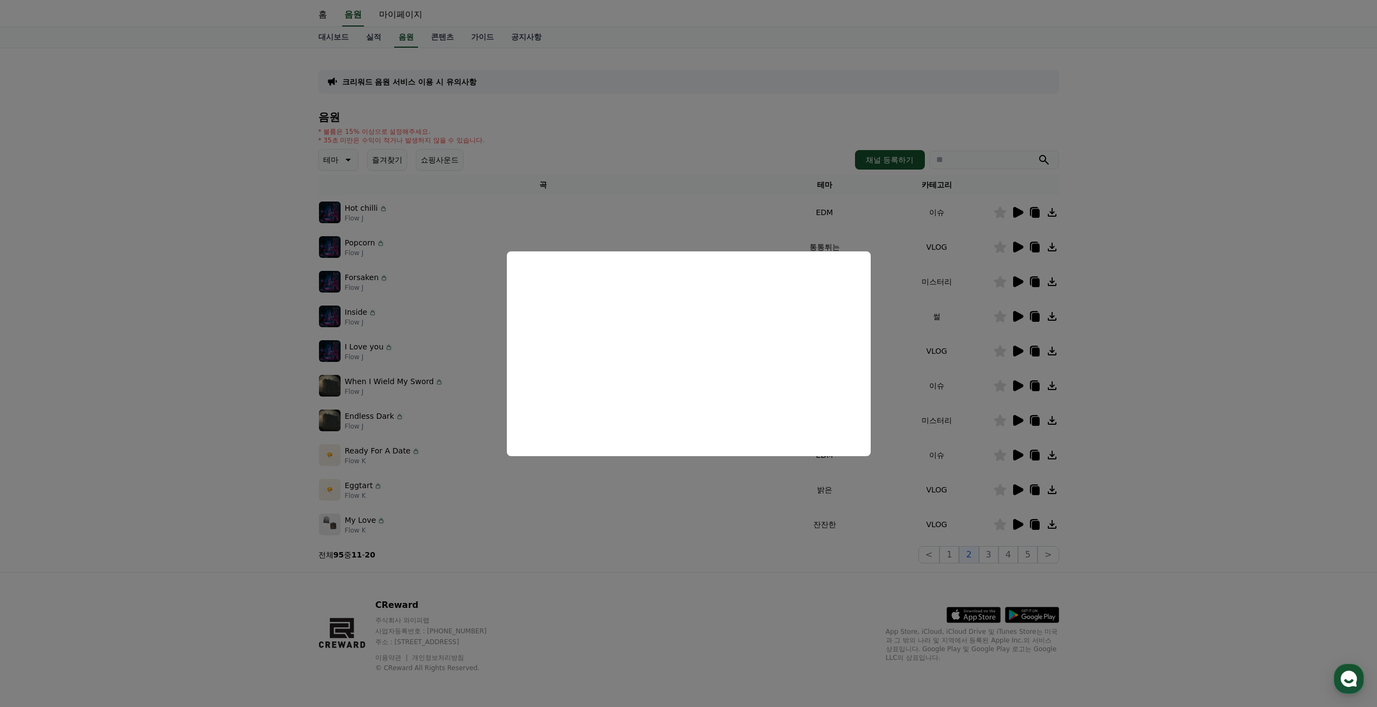
click at [1188, 523] on button "close modal" at bounding box center [688, 353] width 1377 height 707
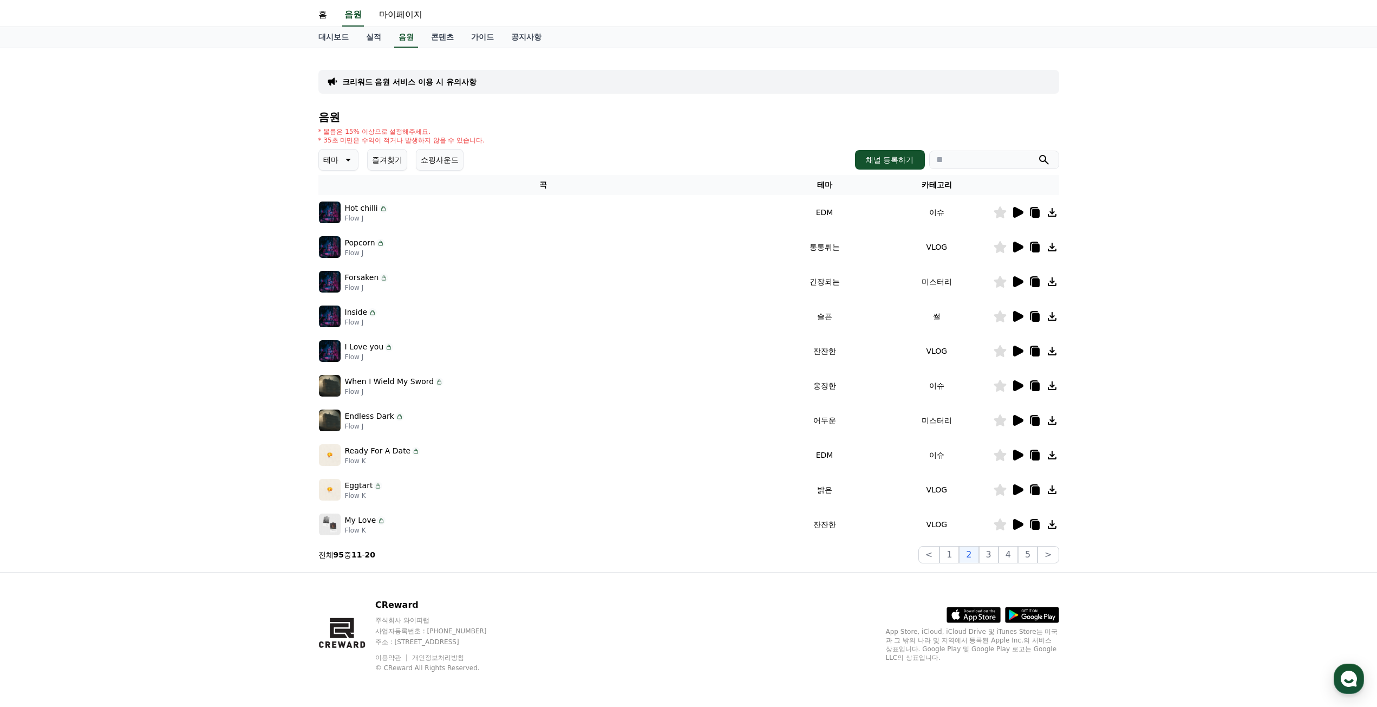
click at [1001, 528] on icon at bounding box center [1000, 524] width 12 height 12
click at [987, 557] on button "3" at bounding box center [988, 554] width 19 height 17
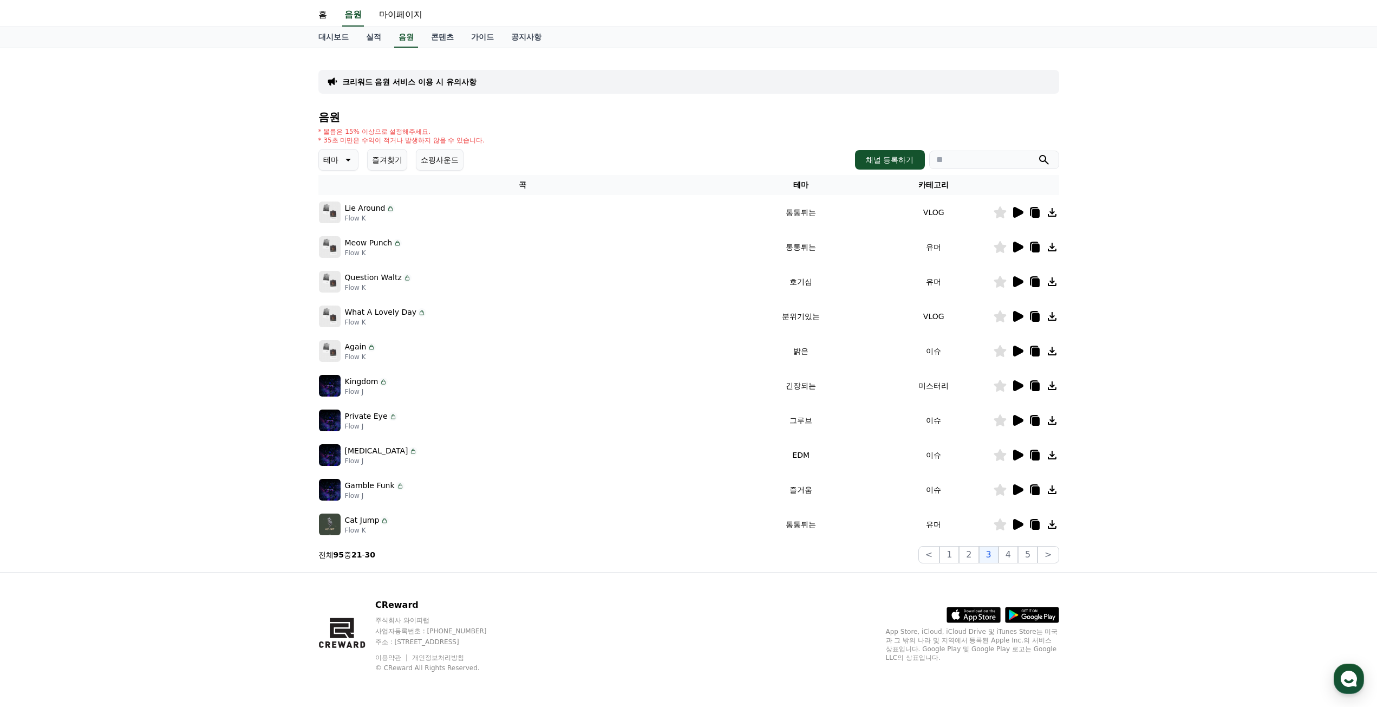
click at [1020, 316] on icon at bounding box center [1018, 316] width 10 height 11
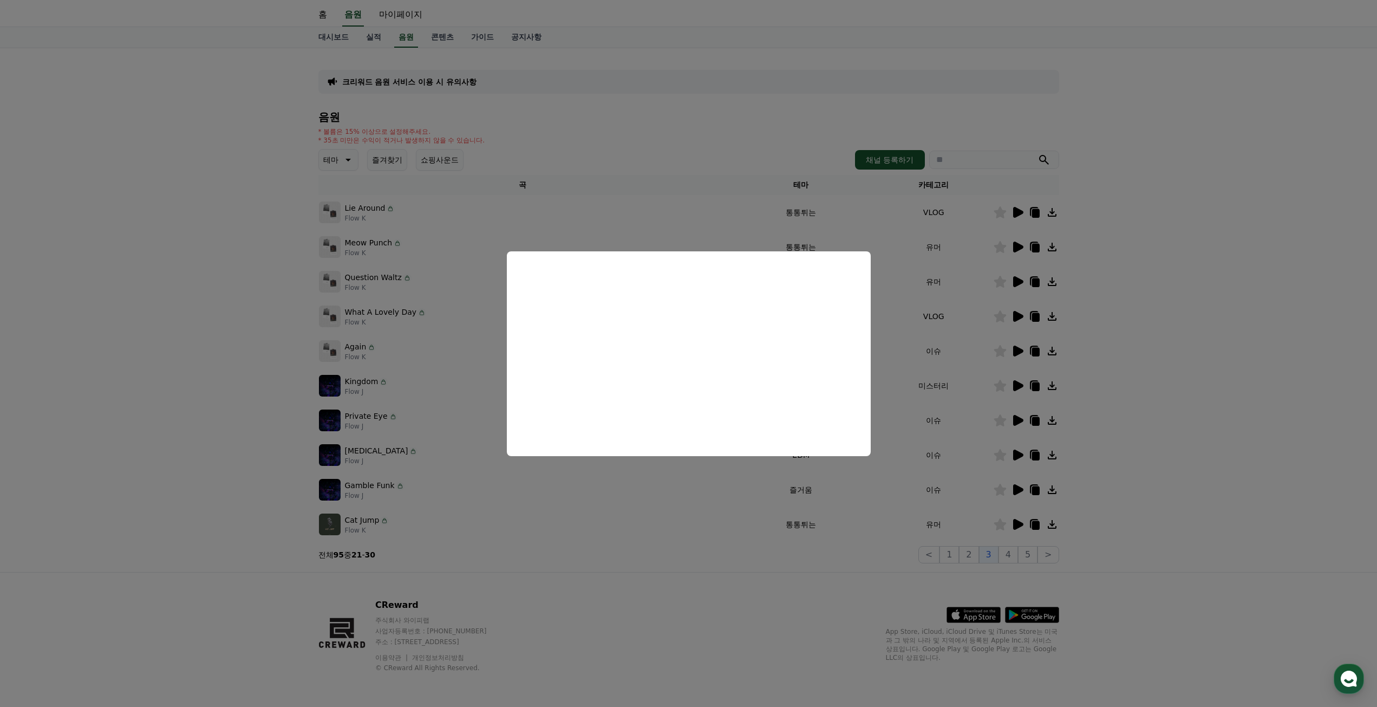
click at [1222, 400] on button "close modal" at bounding box center [688, 353] width 1377 height 707
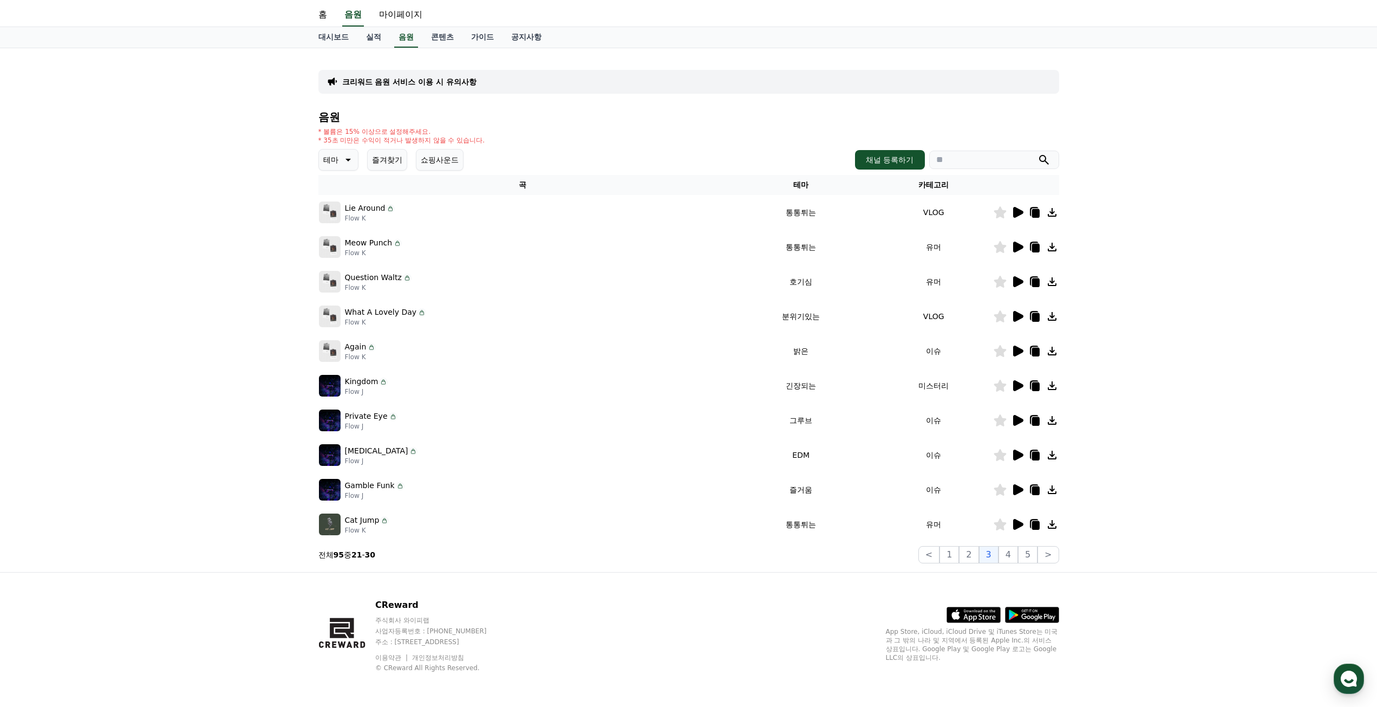
click at [1019, 347] on icon at bounding box center [1017, 350] width 13 height 13
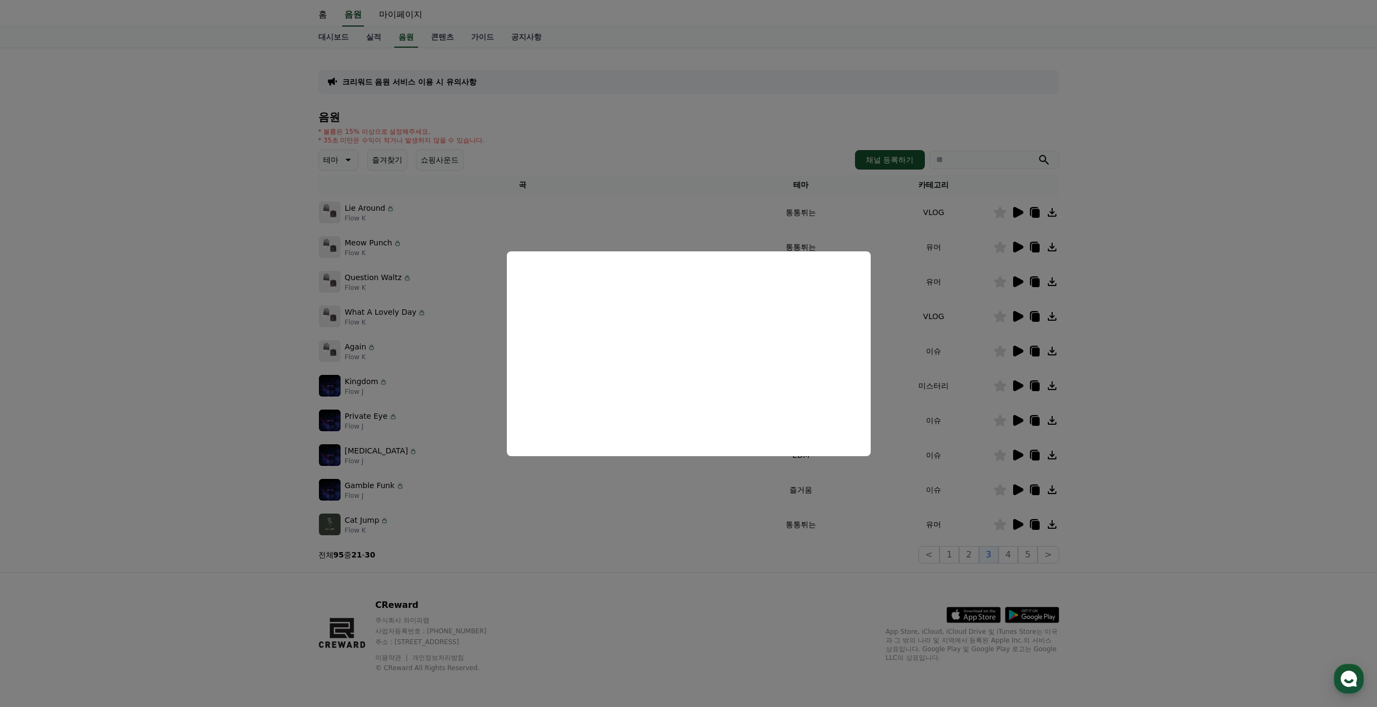
drag, startPoint x: 1159, startPoint y: 549, endPoint x: 1067, endPoint y: 559, distance: 92.6
click at [1159, 551] on button "close modal" at bounding box center [688, 353] width 1377 height 707
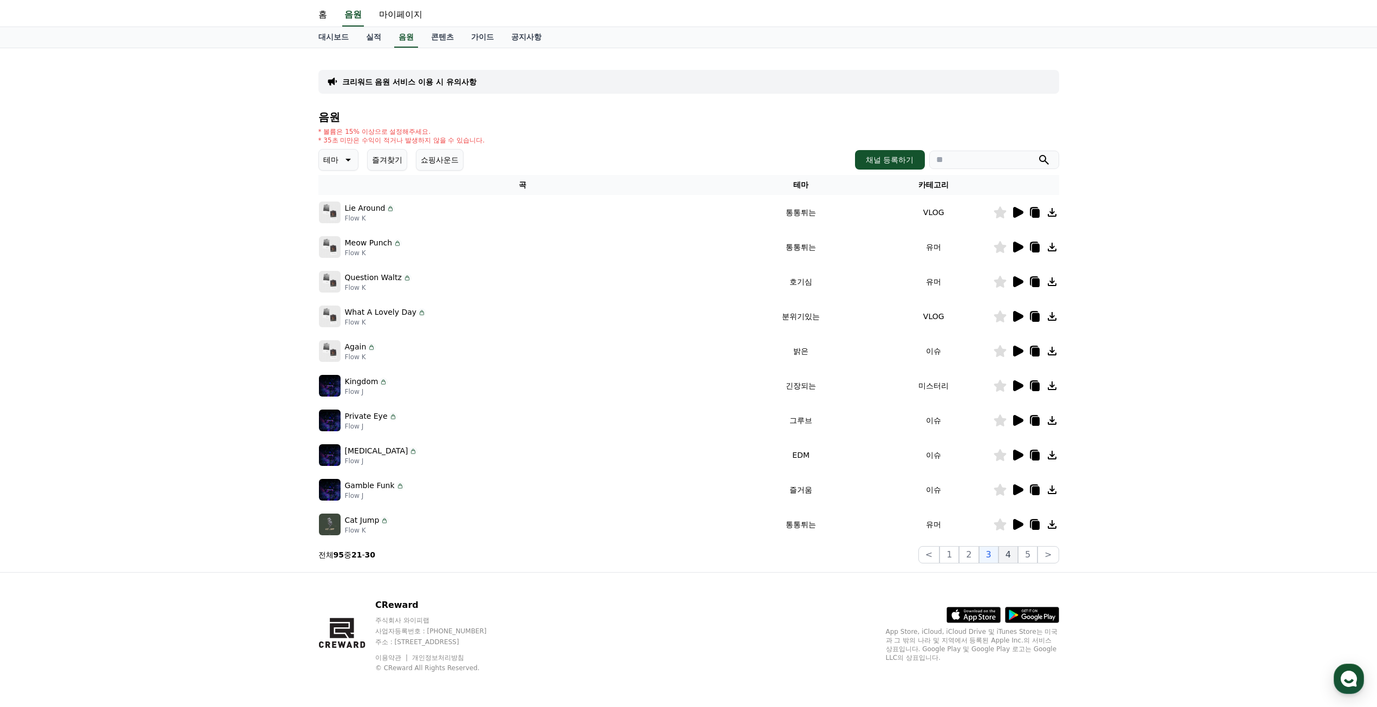
click at [1009, 552] on button "4" at bounding box center [1008, 554] width 19 height 17
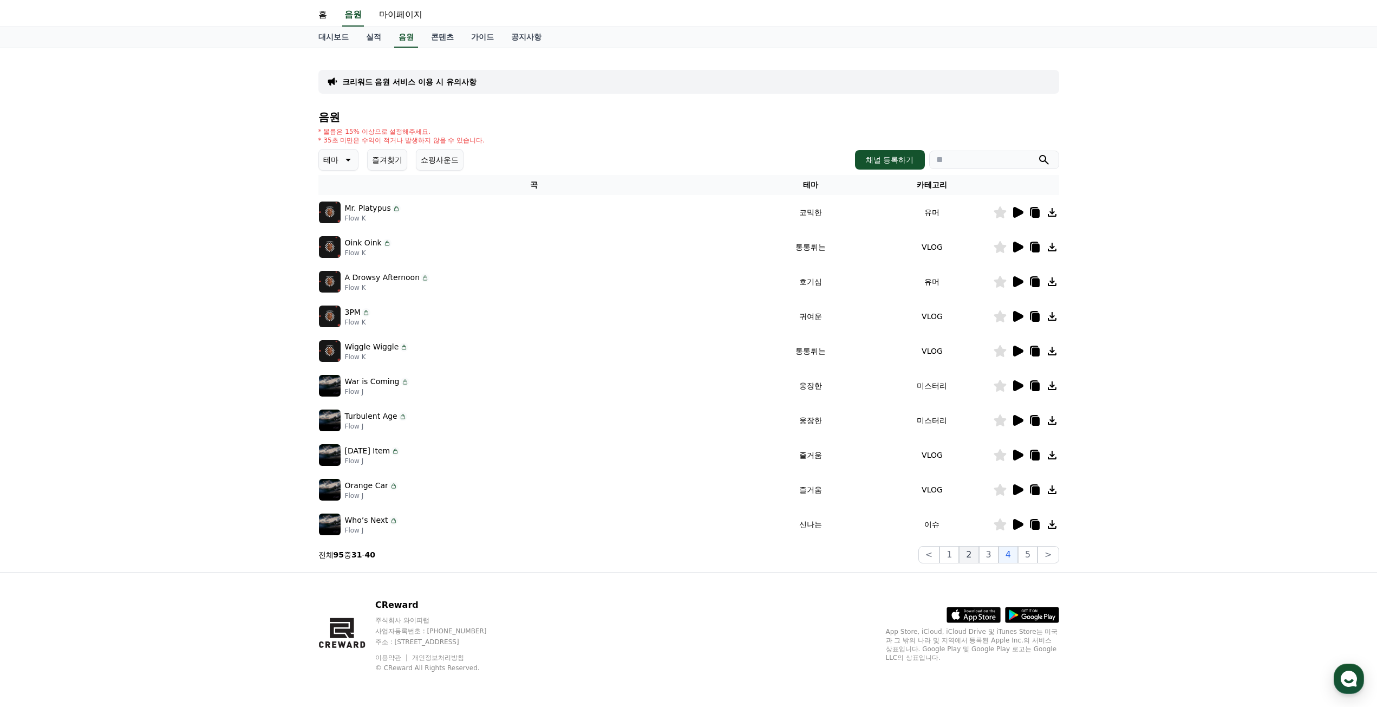
click at [975, 557] on button "2" at bounding box center [968, 554] width 19 height 17
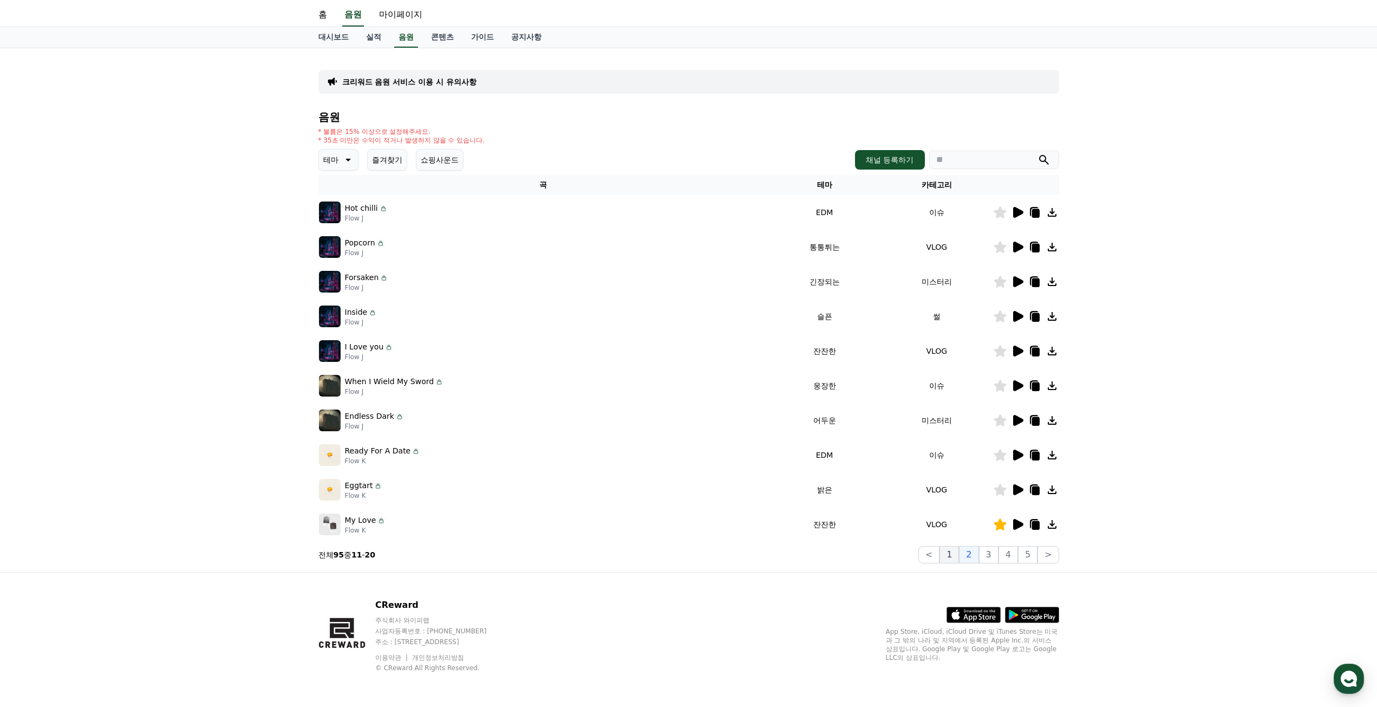
click at [954, 556] on button "1" at bounding box center [949, 554] width 19 height 17
